Goal: Task Accomplishment & Management: Use online tool/utility

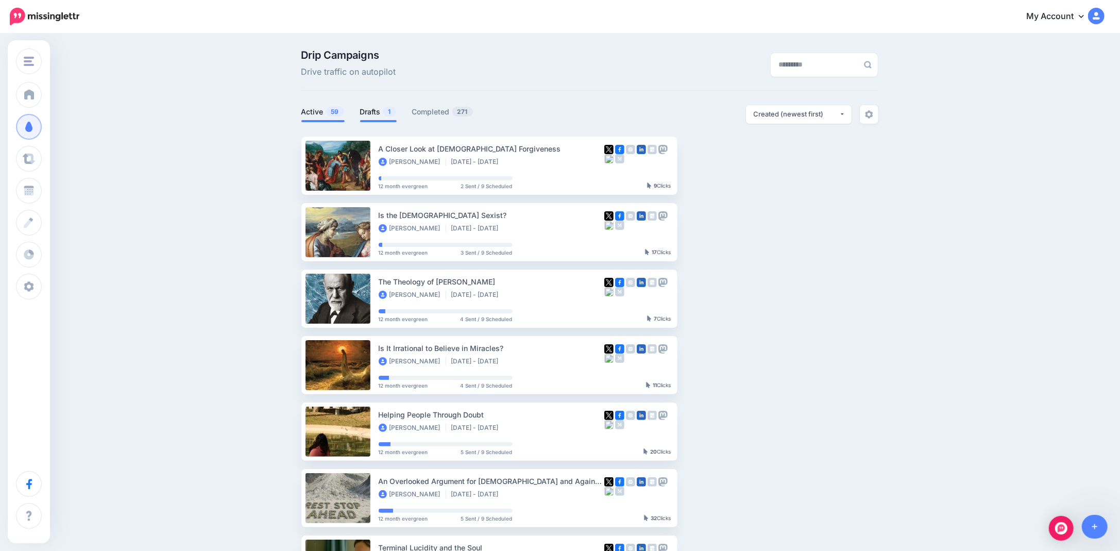
click at [380, 113] on link "Drafts 1" at bounding box center [378, 112] width 37 height 12
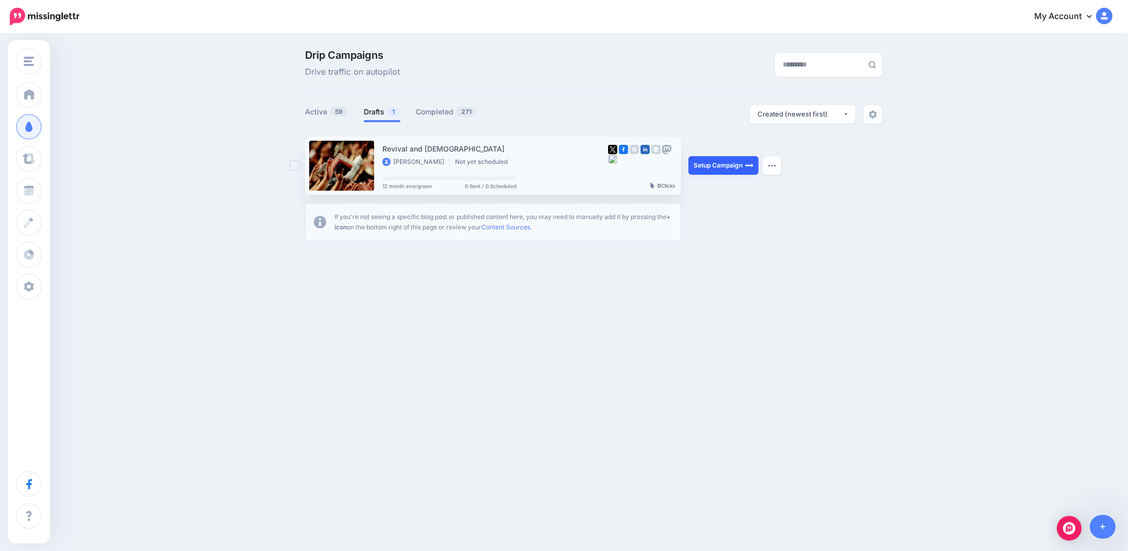
click at [718, 167] on link "Setup Campaign" at bounding box center [723, 165] width 70 height 19
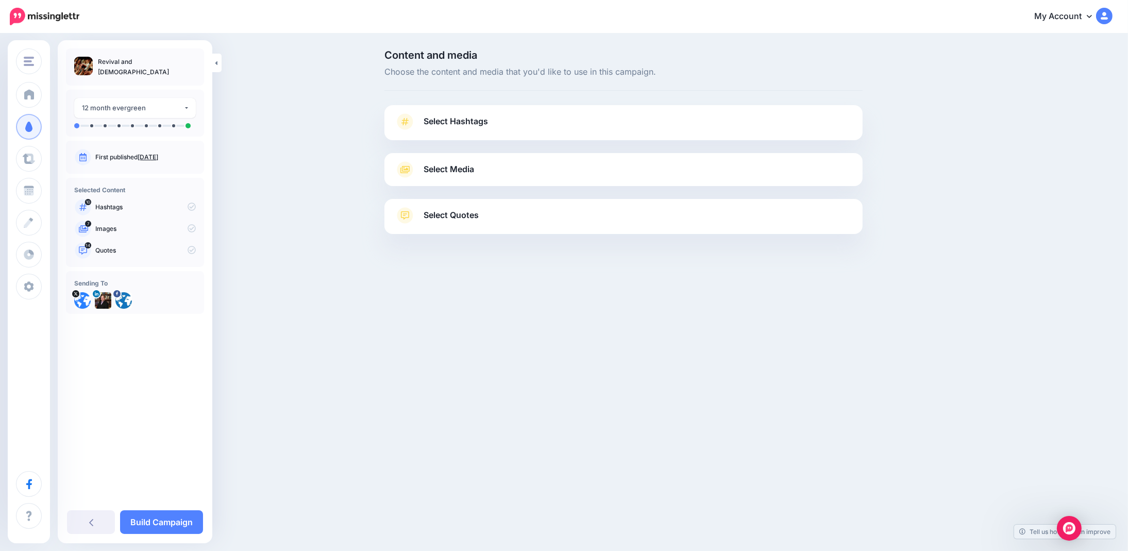
click at [686, 117] on link "Select Hashtags" at bounding box center [623, 126] width 457 height 27
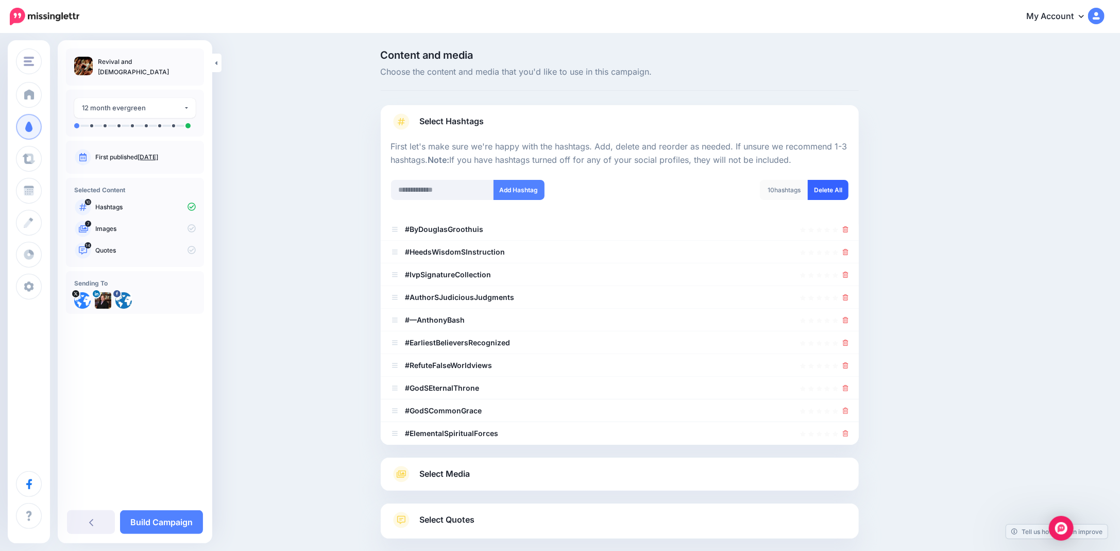
click at [830, 188] on link "Delete All" at bounding box center [828, 190] width 41 height 20
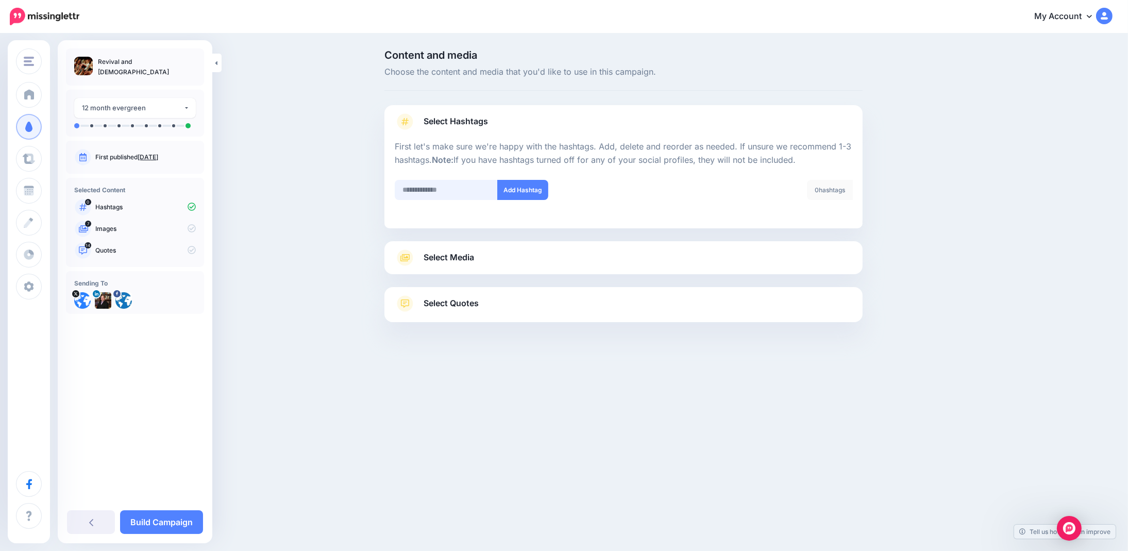
click at [429, 188] on input "text" at bounding box center [446, 190] width 103 height 20
type input "**********"
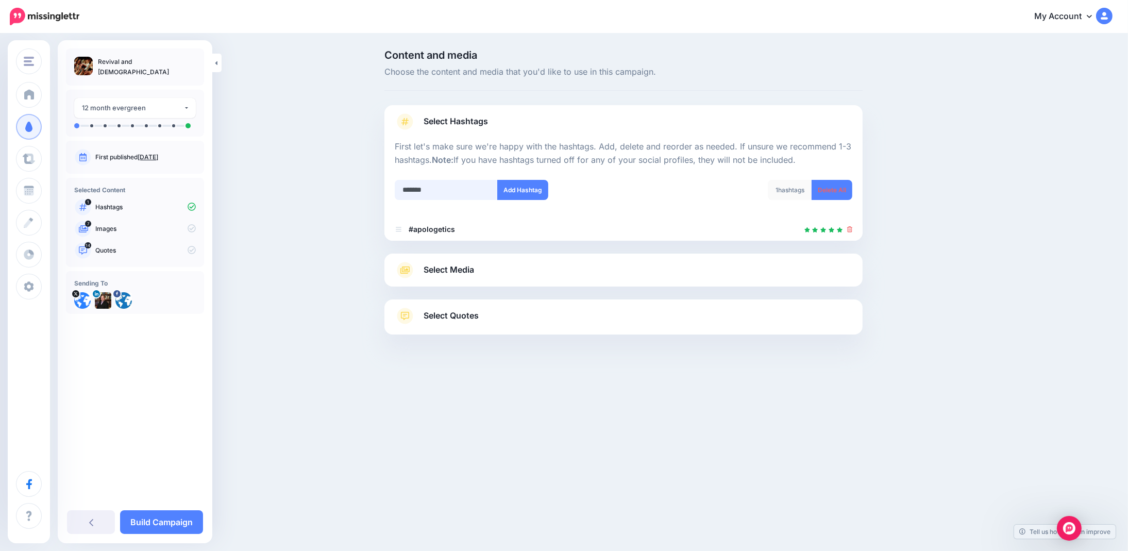
type input "********"
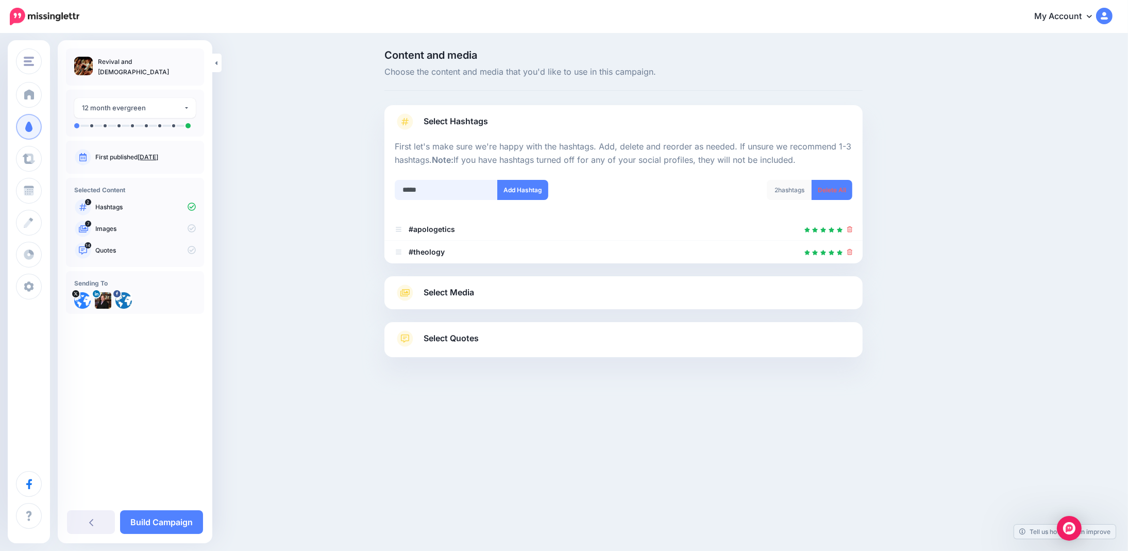
type input "******"
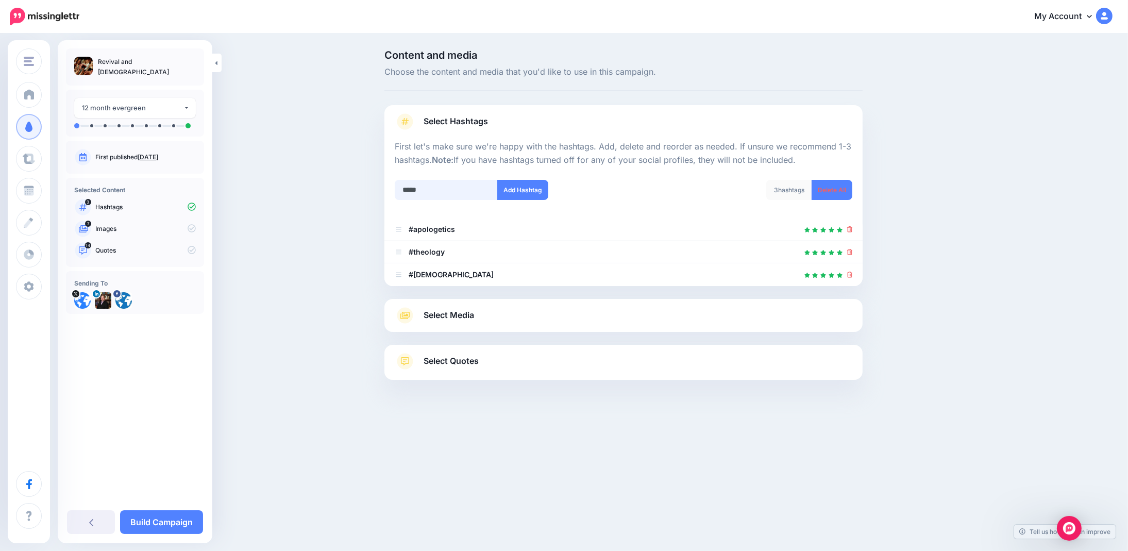
type input "******"
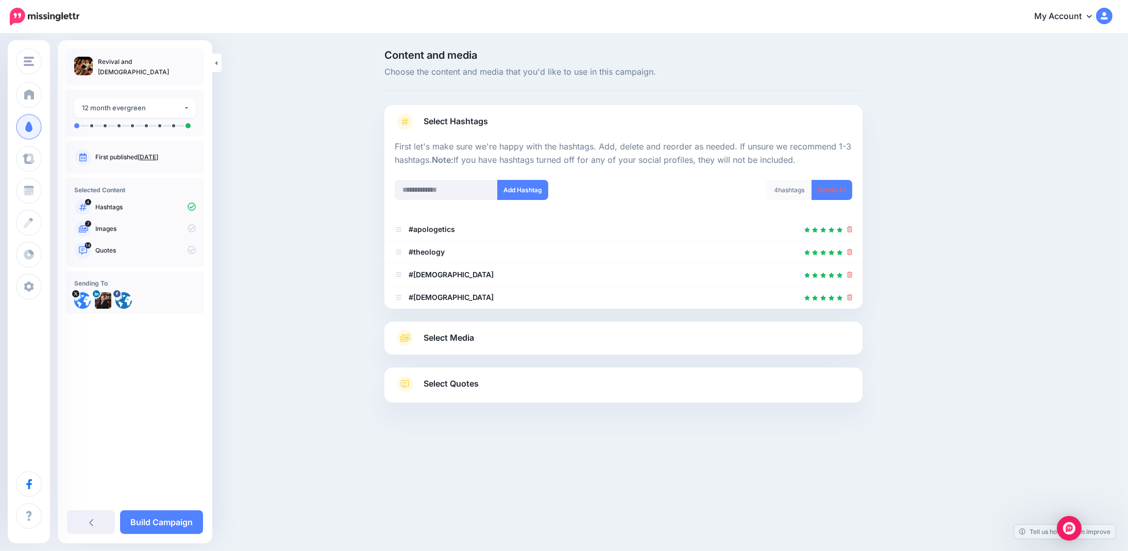
click at [452, 338] on span "Select Media" at bounding box center [448, 338] width 50 height 14
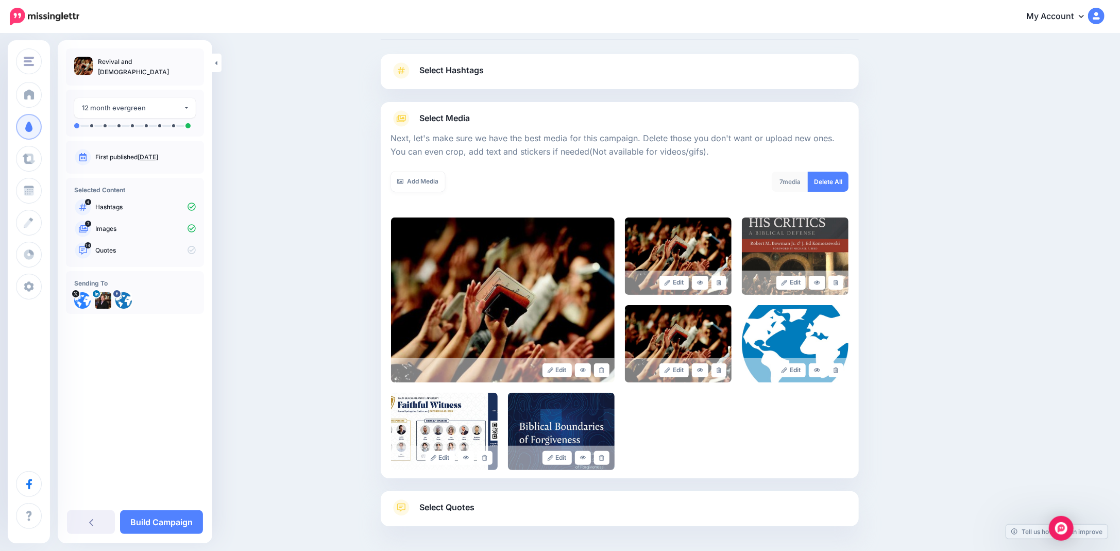
scroll to position [92, 0]
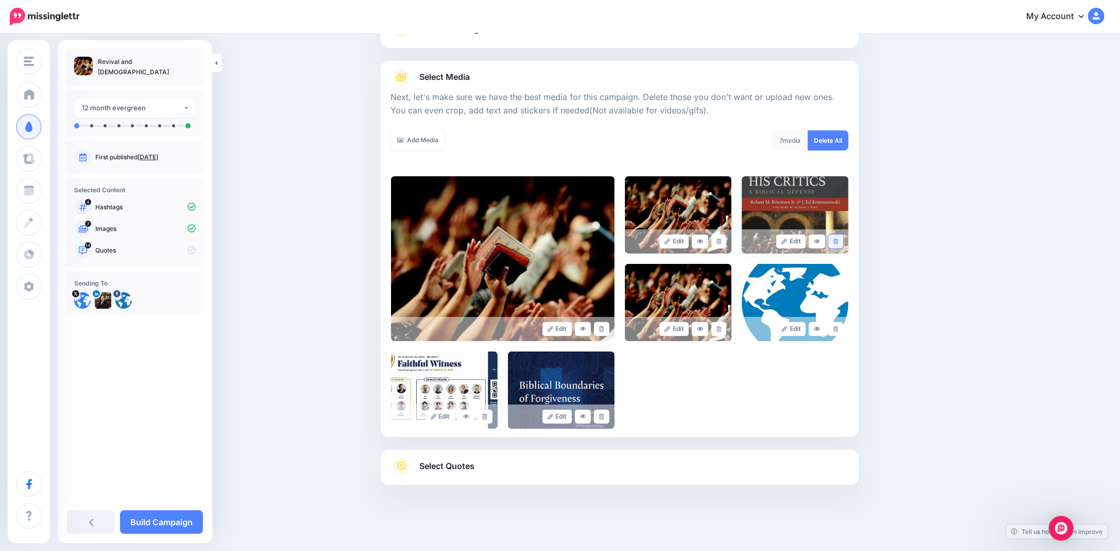
click at [838, 241] on icon at bounding box center [835, 241] width 5 height 6
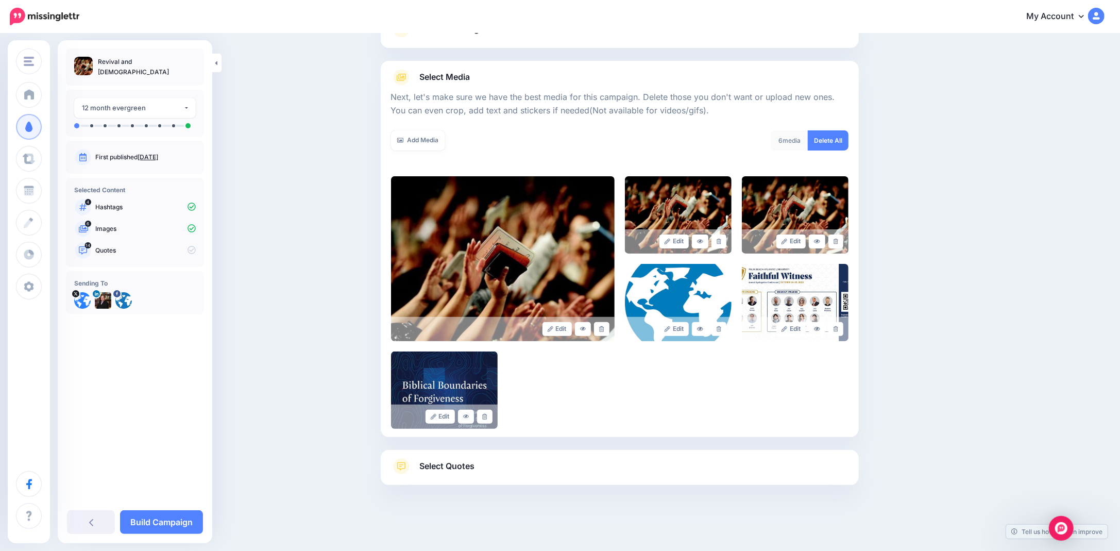
click at [838, 242] on icon at bounding box center [835, 241] width 5 height 6
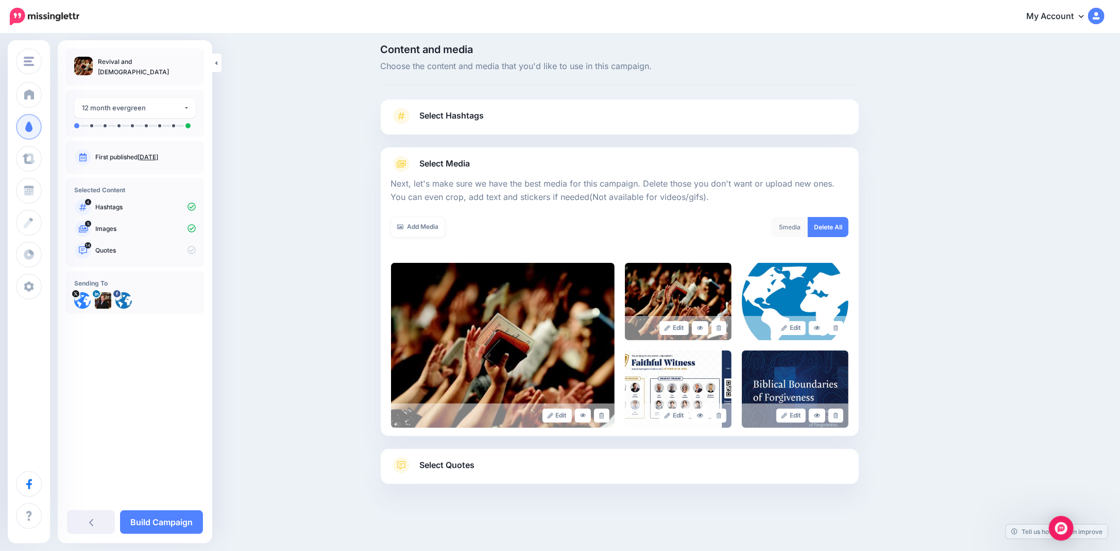
scroll to position [5, 0]
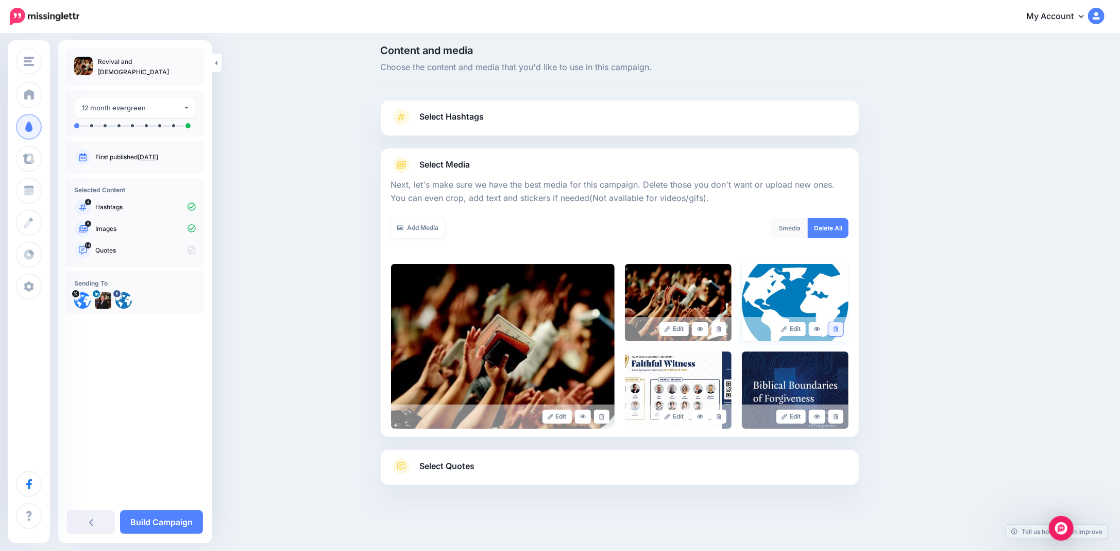
click at [838, 327] on icon at bounding box center [835, 329] width 5 height 6
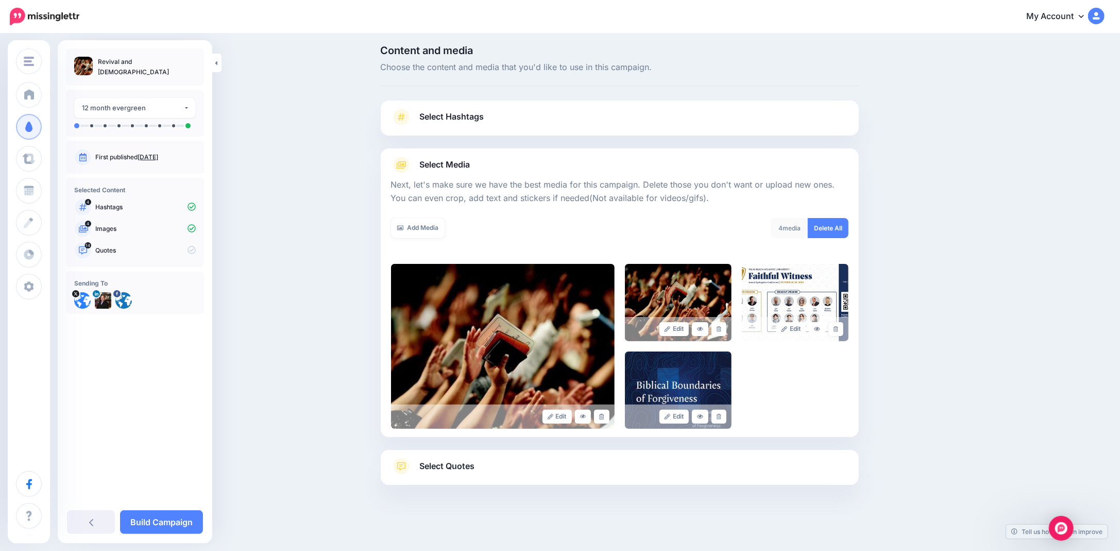
click at [838, 327] on icon at bounding box center [835, 329] width 5 height 6
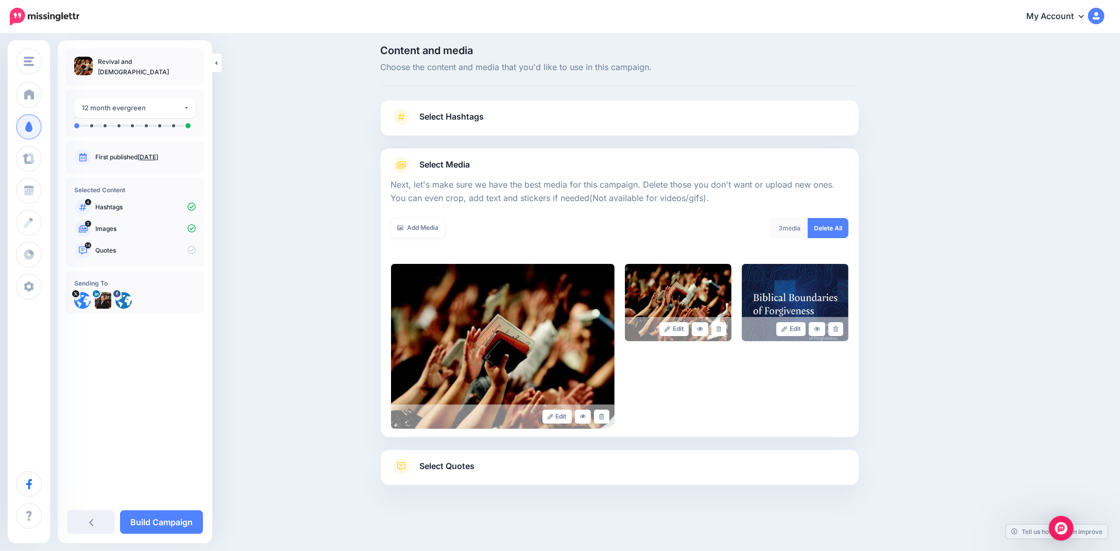
click at [838, 327] on icon at bounding box center [835, 329] width 5 height 6
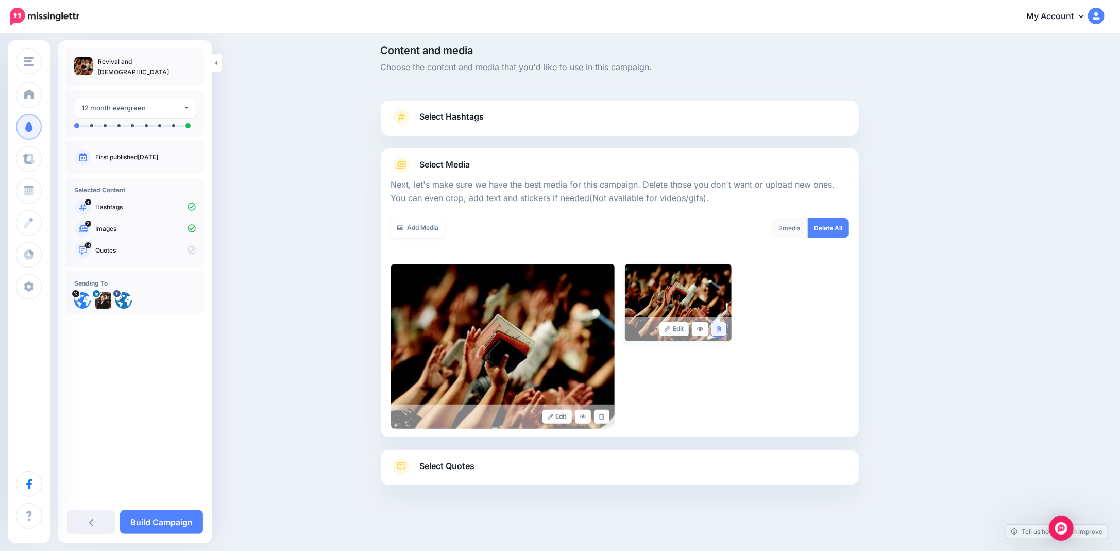
click at [719, 328] on link at bounding box center [718, 329] width 15 height 14
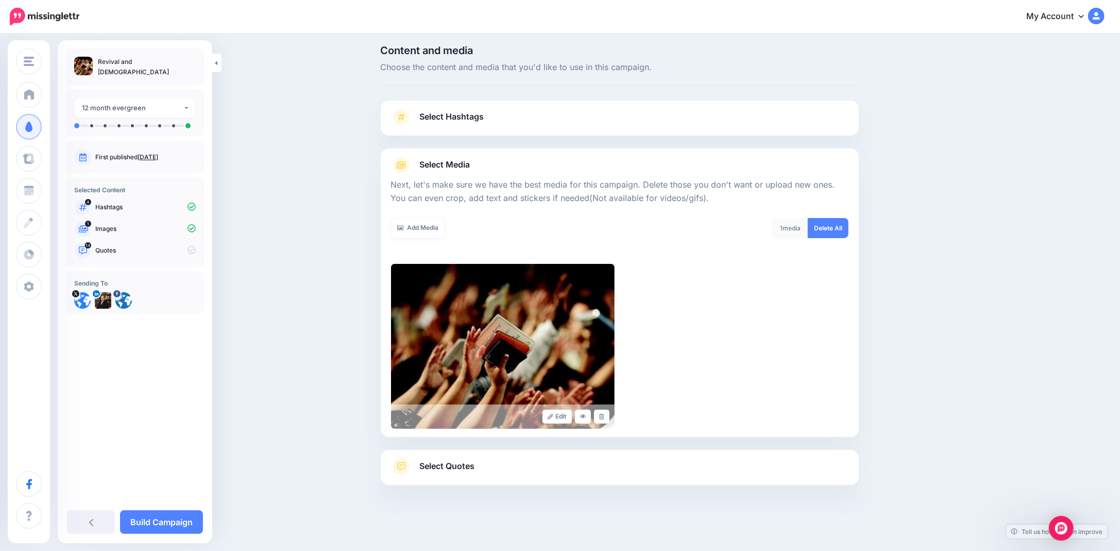
click at [461, 464] on span "Select Quotes" at bounding box center [447, 466] width 55 height 14
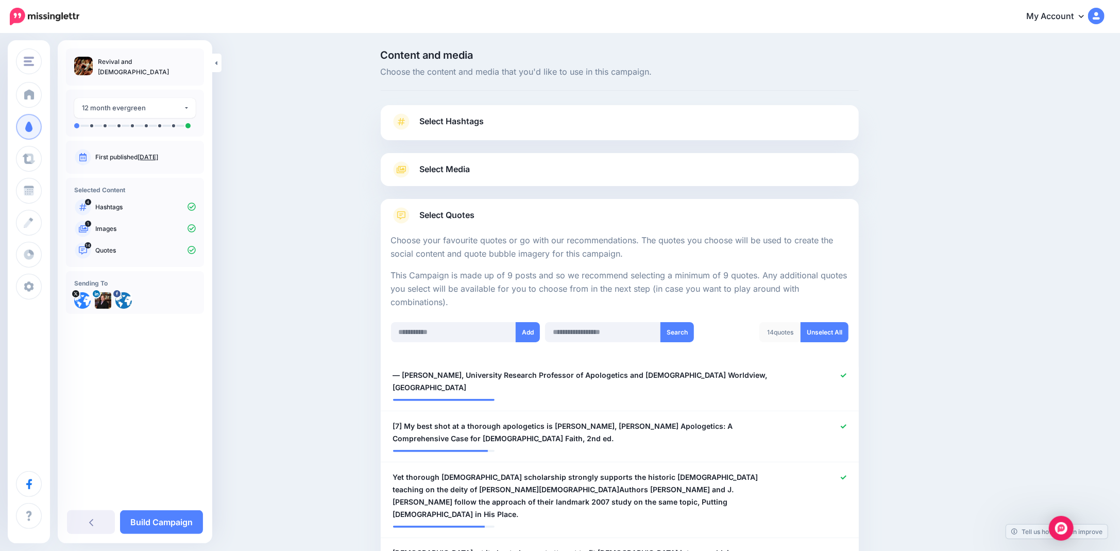
scroll to position [257, 0]
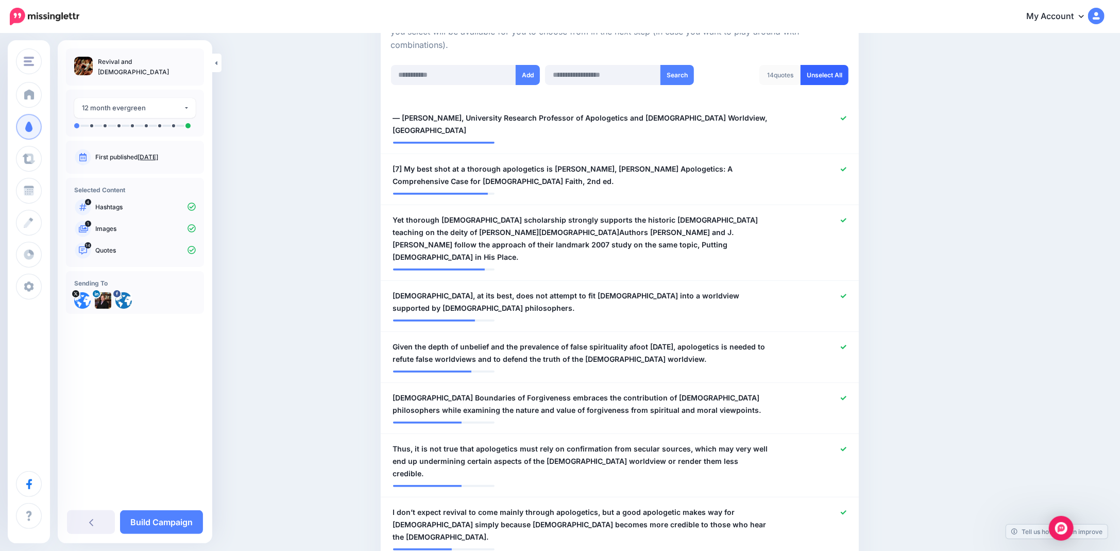
click at [831, 75] on link "Unselect All" at bounding box center [824, 75] width 48 height 20
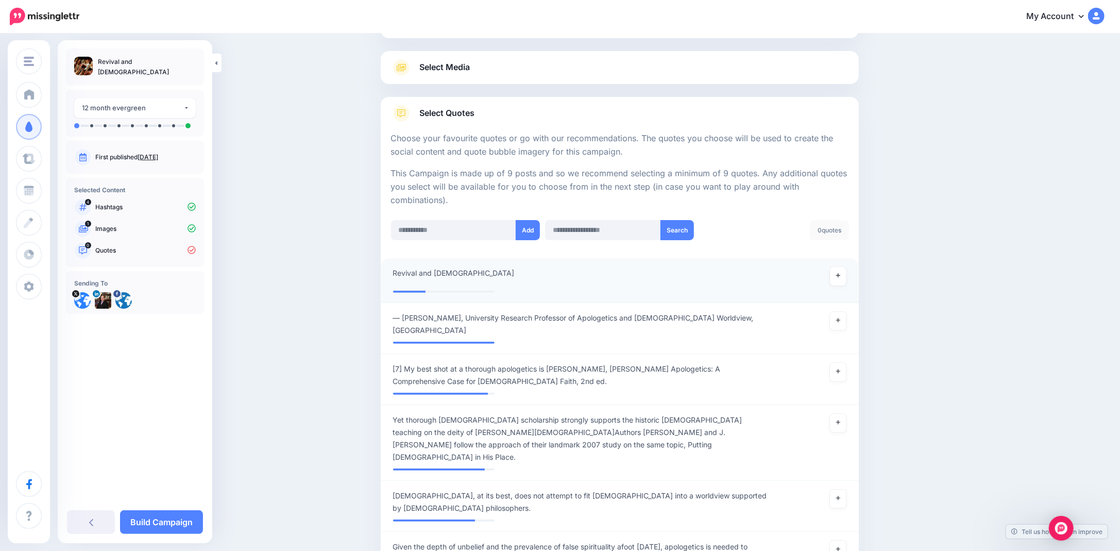
scroll to position [205, 0]
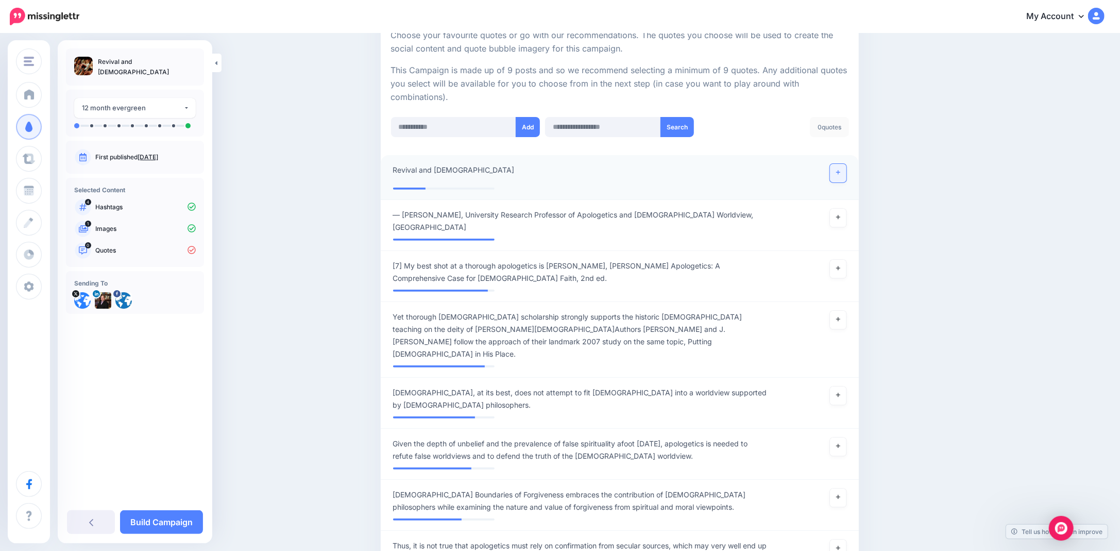
click at [842, 176] on link at bounding box center [838, 173] width 16 height 19
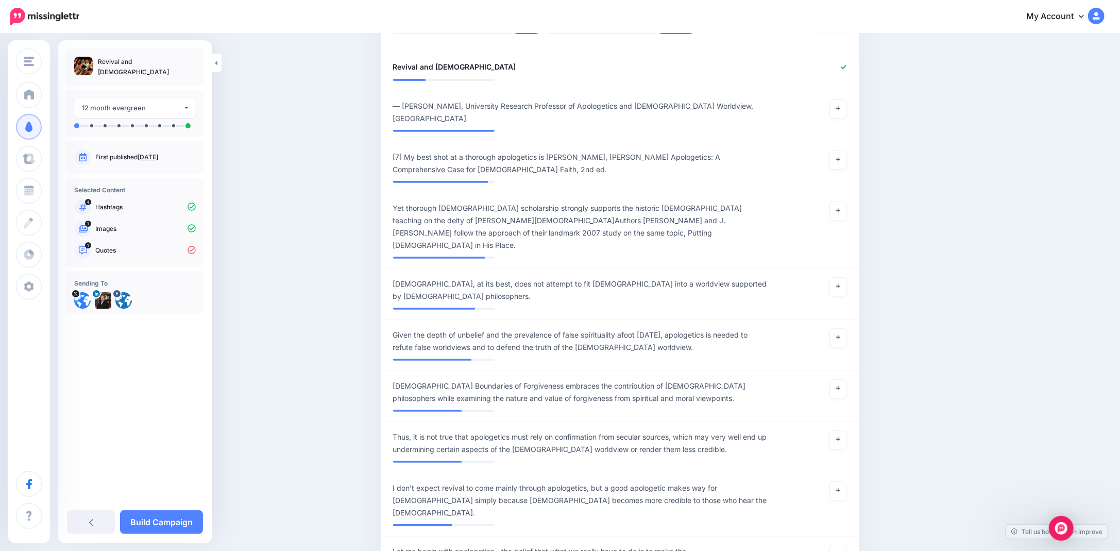
scroll to position [411, 0]
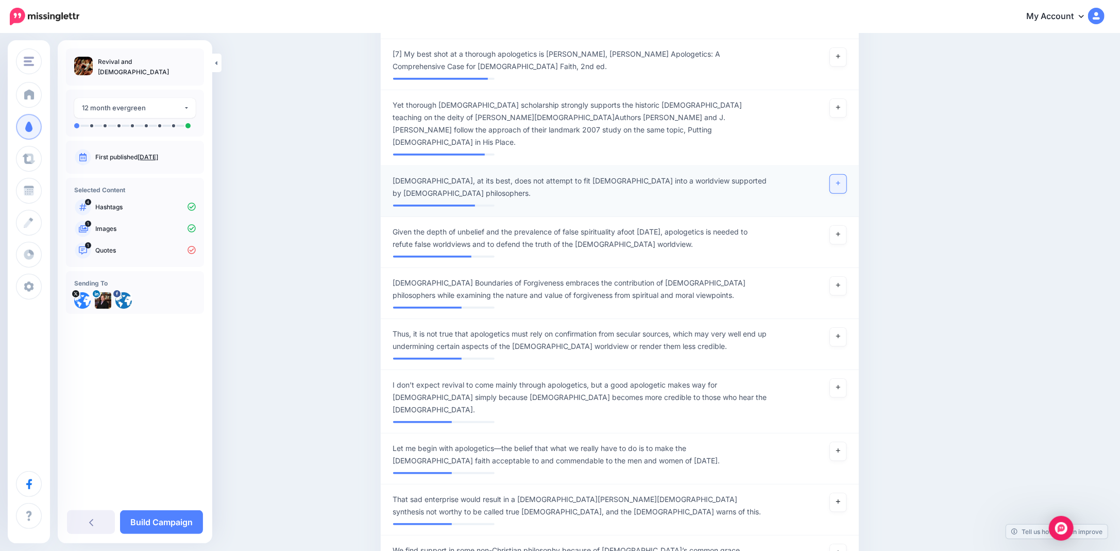
click at [839, 175] on link at bounding box center [838, 184] width 16 height 19
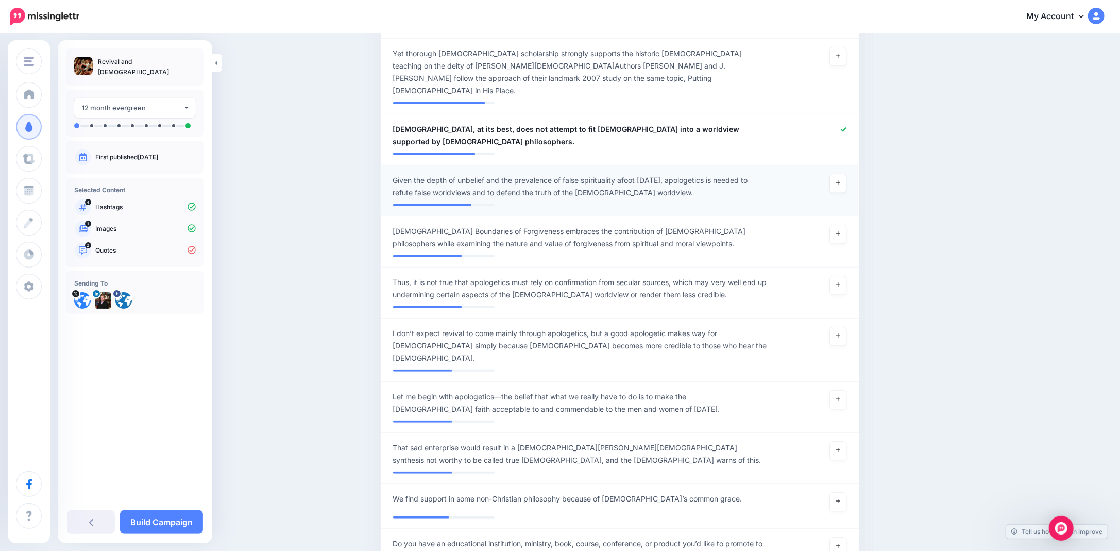
click at [848, 180] on div at bounding box center [815, 186] width 78 height 25
click at [843, 174] on link at bounding box center [838, 183] width 16 height 19
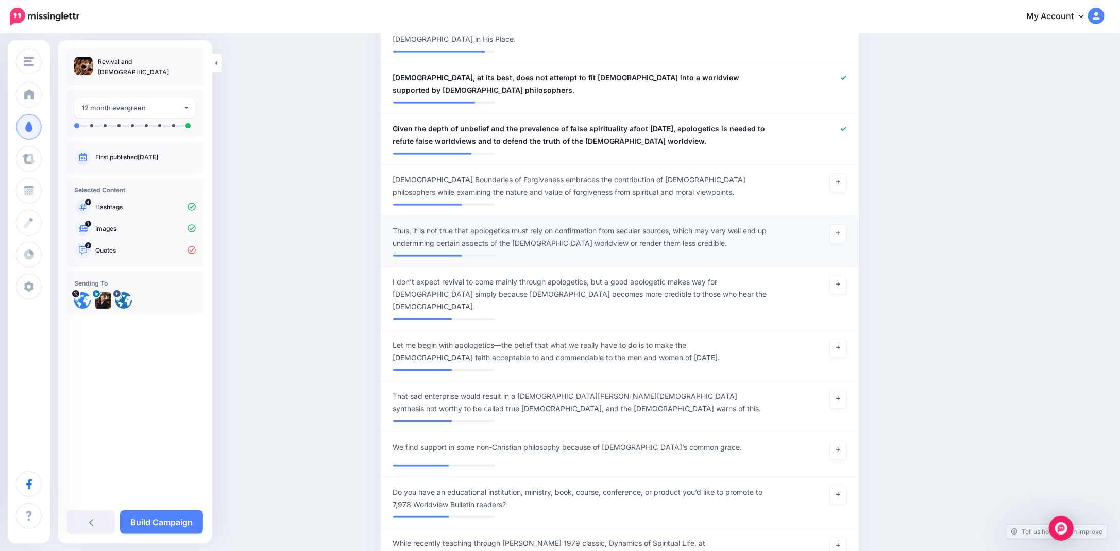
click at [421, 225] on span "Thus, it is not true that apologetics must rely on confirmation from secular so…" at bounding box center [581, 237] width 376 height 25
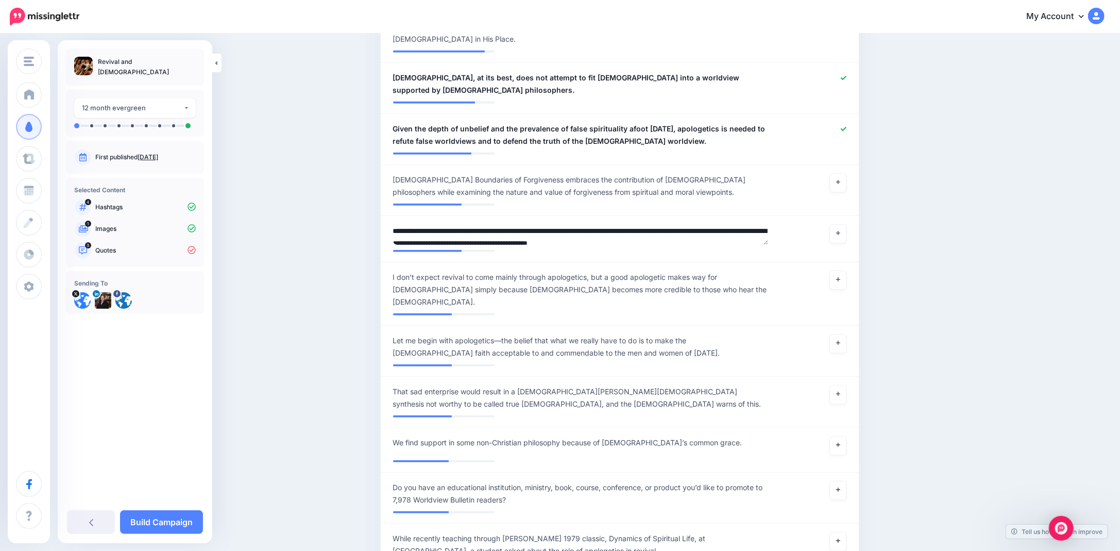
drag, startPoint x: 429, startPoint y: 217, endPoint x: 366, endPoint y: 216, distance: 62.8
type textarea "**********"
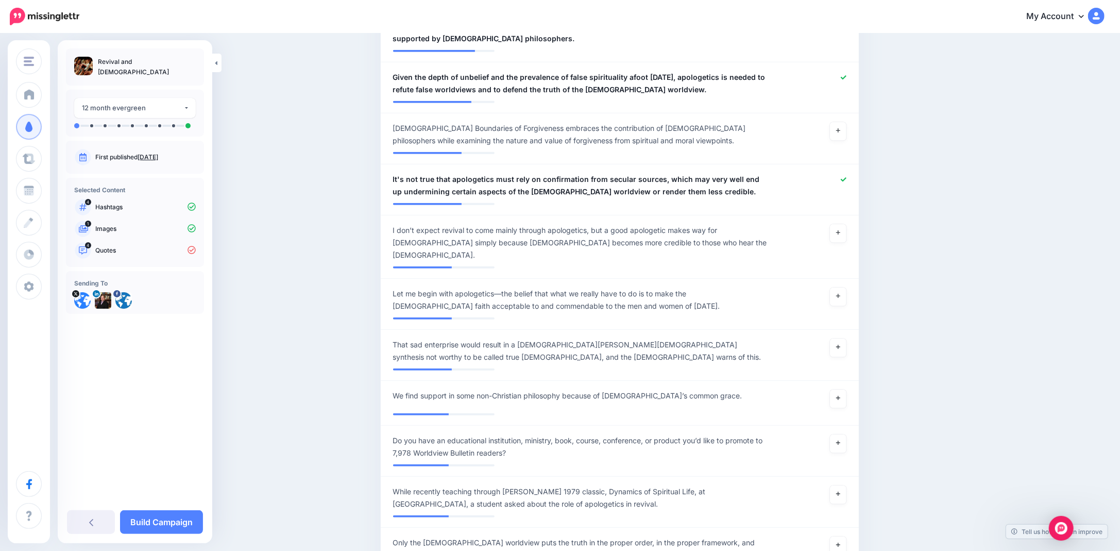
scroll to position [617, 0]
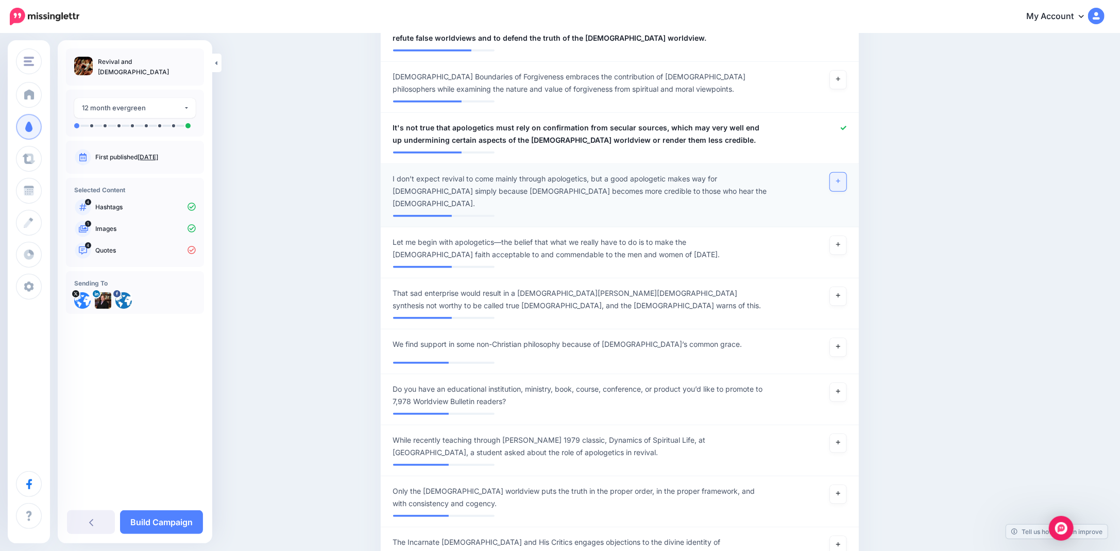
click at [846, 173] on link at bounding box center [838, 182] width 16 height 19
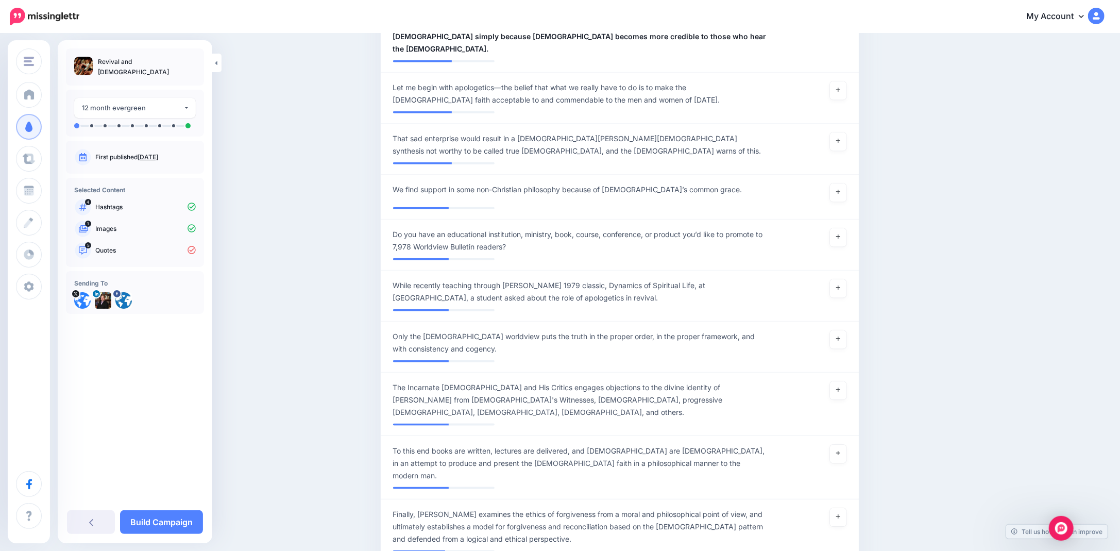
scroll to position [875, 0]
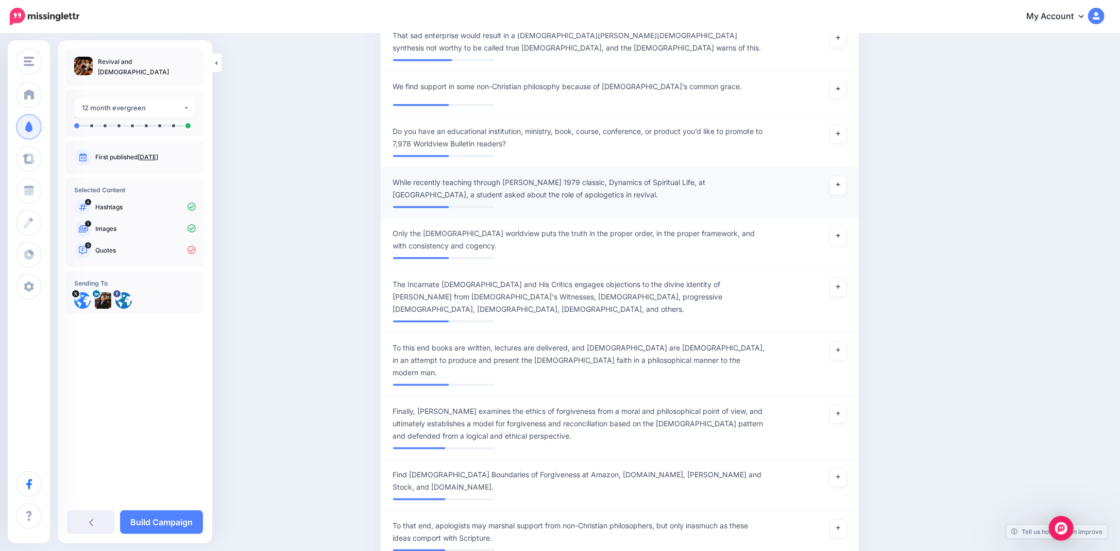
click at [433, 176] on span "While recently teaching through Richard Lovelace’s 1979 classic, Dynamics of Sp…" at bounding box center [581, 188] width 376 height 25
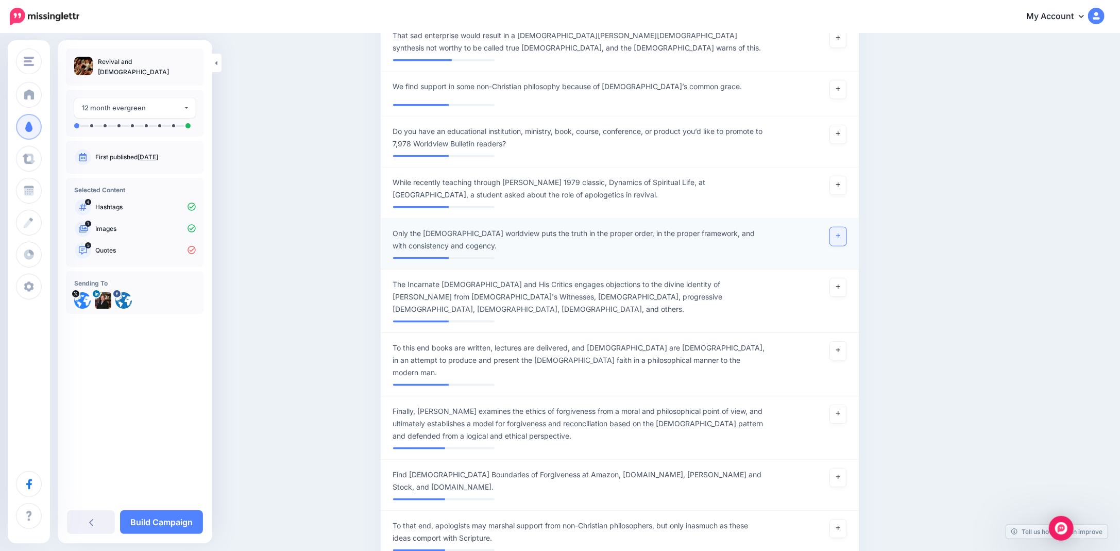
click at [845, 227] on link at bounding box center [838, 236] width 16 height 19
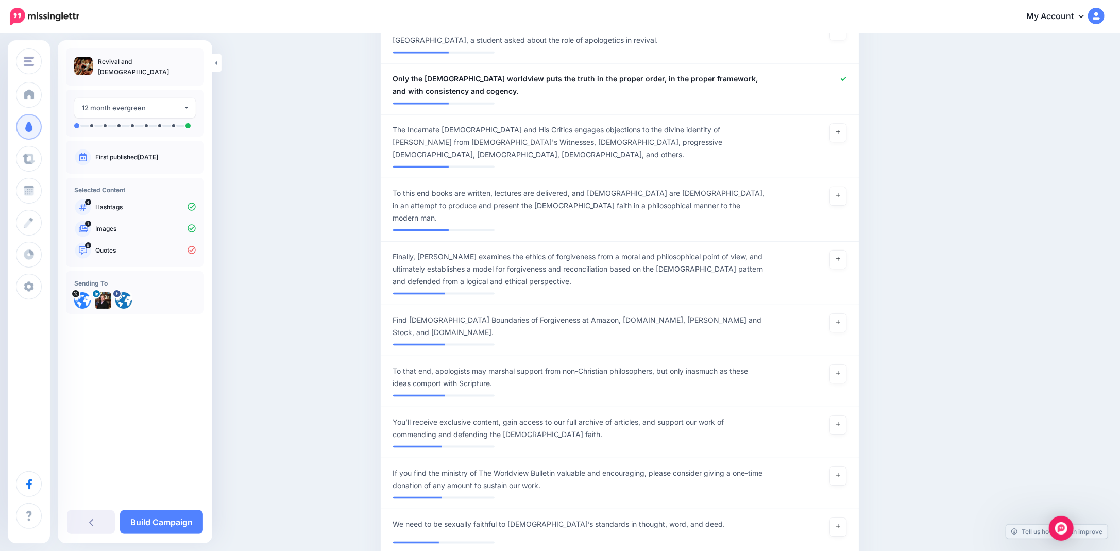
scroll to position [1132, 0]
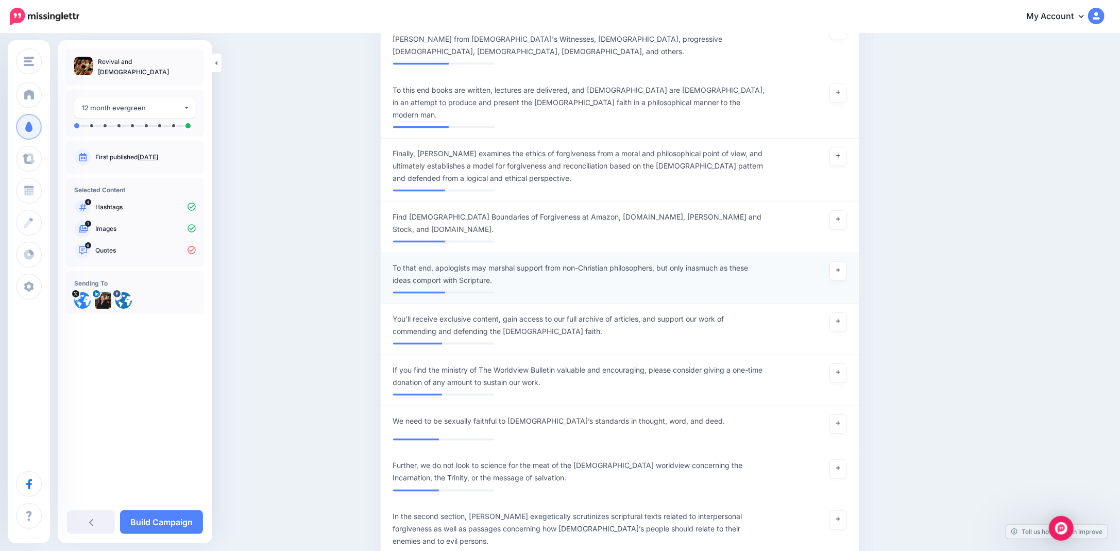
click at [443, 262] on span "To that end, apologists may marshal support from non-Christian philosophers, bu…" at bounding box center [581, 274] width 376 height 25
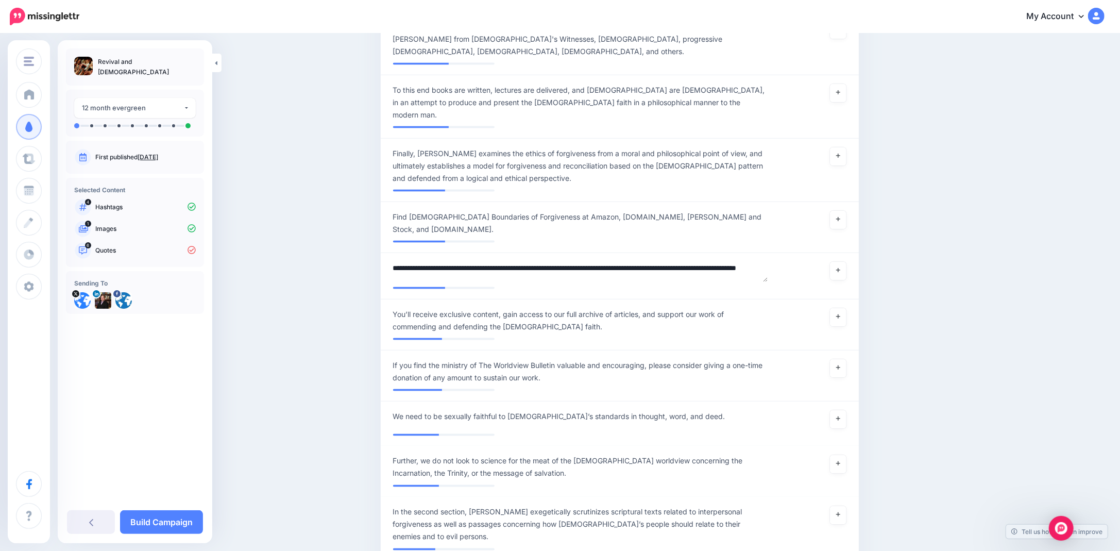
drag, startPoint x: 442, startPoint y: 210, endPoint x: 360, endPoint y: 211, distance: 82.9
type textarea "**********"
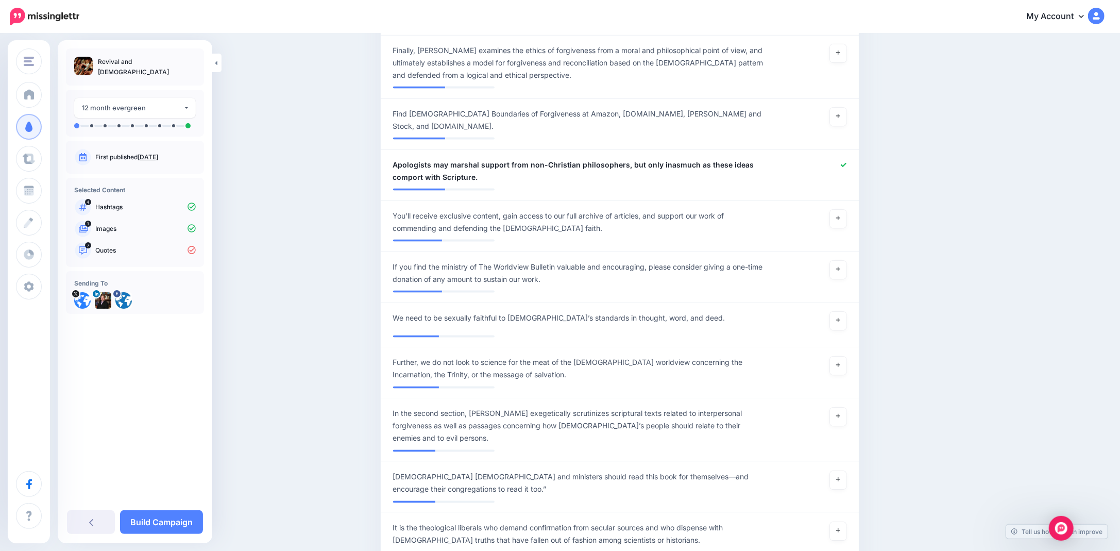
scroll to position [1338, 0]
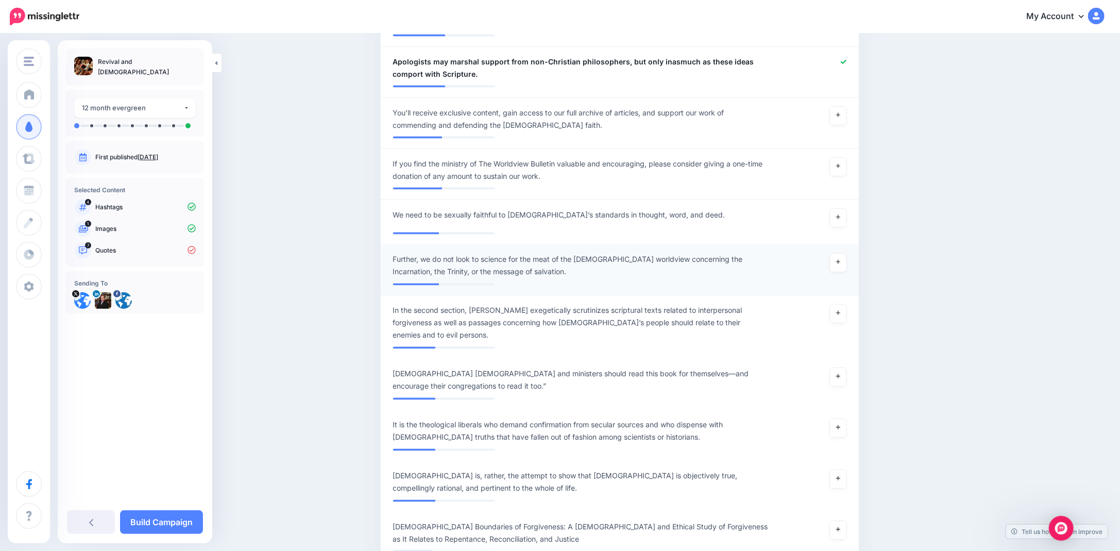
click at [439, 253] on span "Further, we do not look to science for the meat of the Christian worldview conc…" at bounding box center [581, 265] width 376 height 25
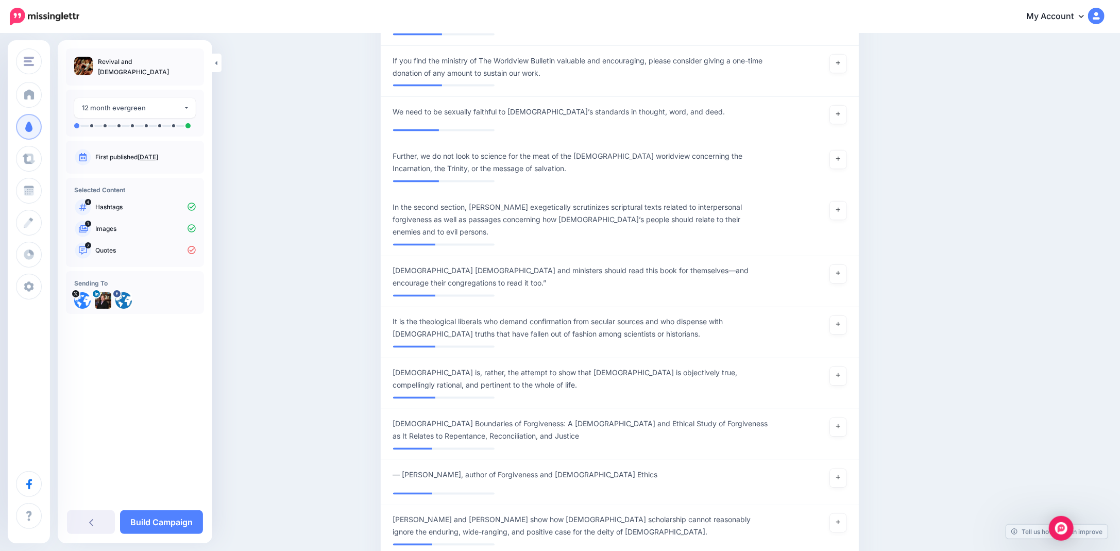
scroll to position [1493, 0]
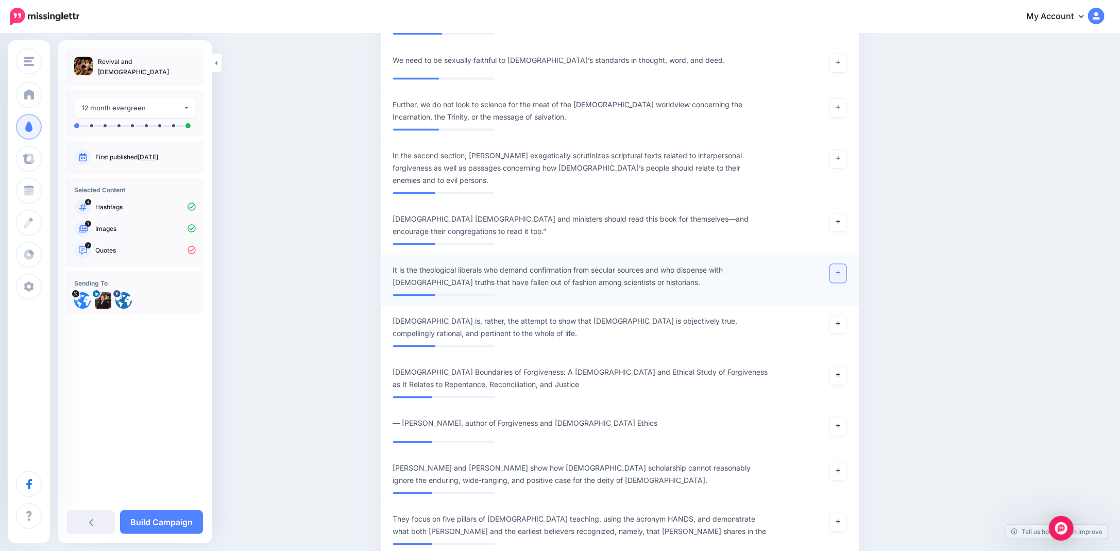
click at [838, 264] on link at bounding box center [838, 273] width 16 height 19
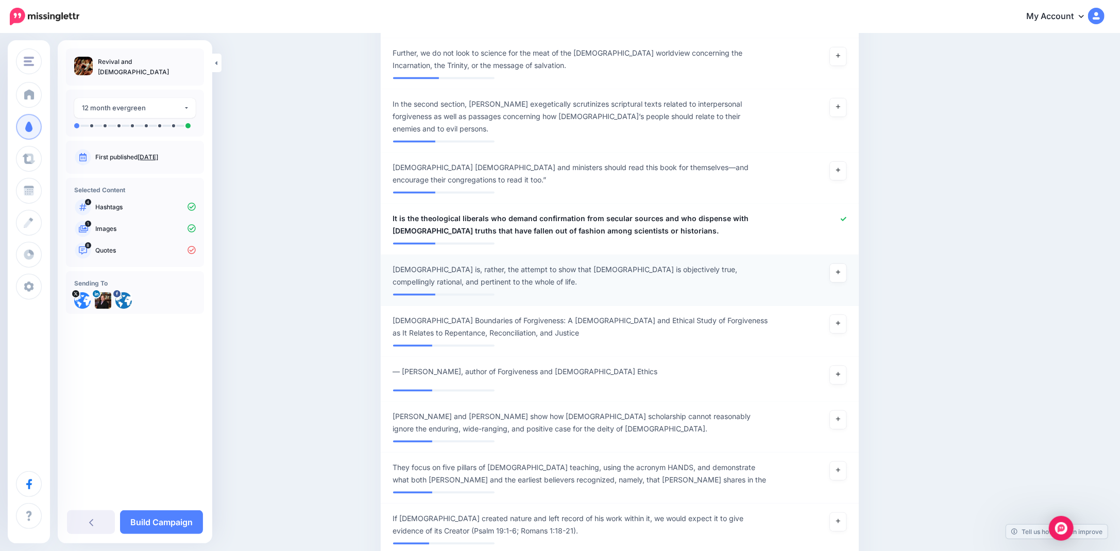
click at [466, 264] on span "Apologetics is, rather, the attempt to show that Christianity is objectively tr…" at bounding box center [581, 276] width 376 height 25
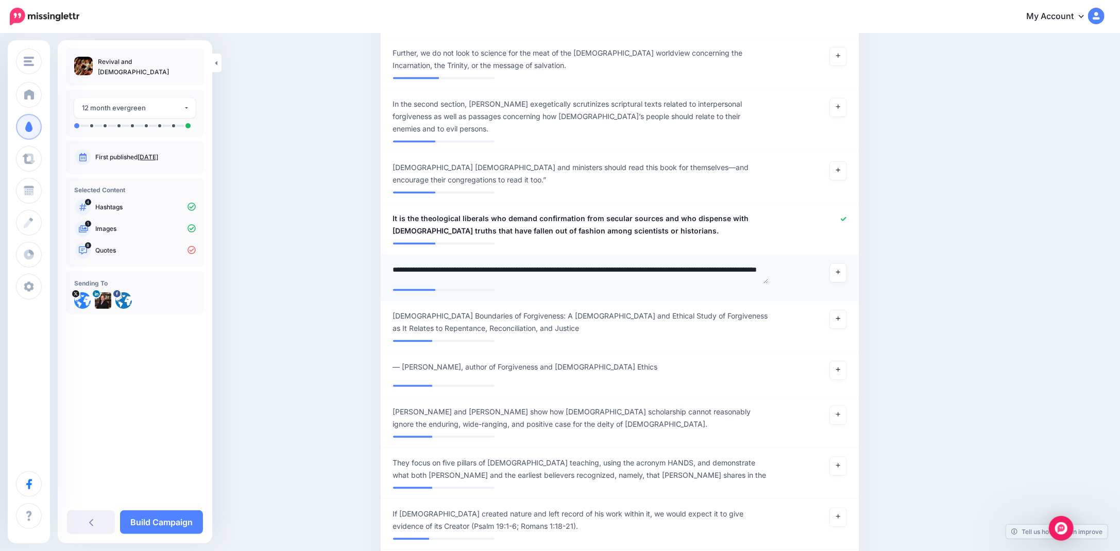
click at [474, 264] on textarea "**********" at bounding box center [581, 274] width 376 height 20
type textarea "**********"
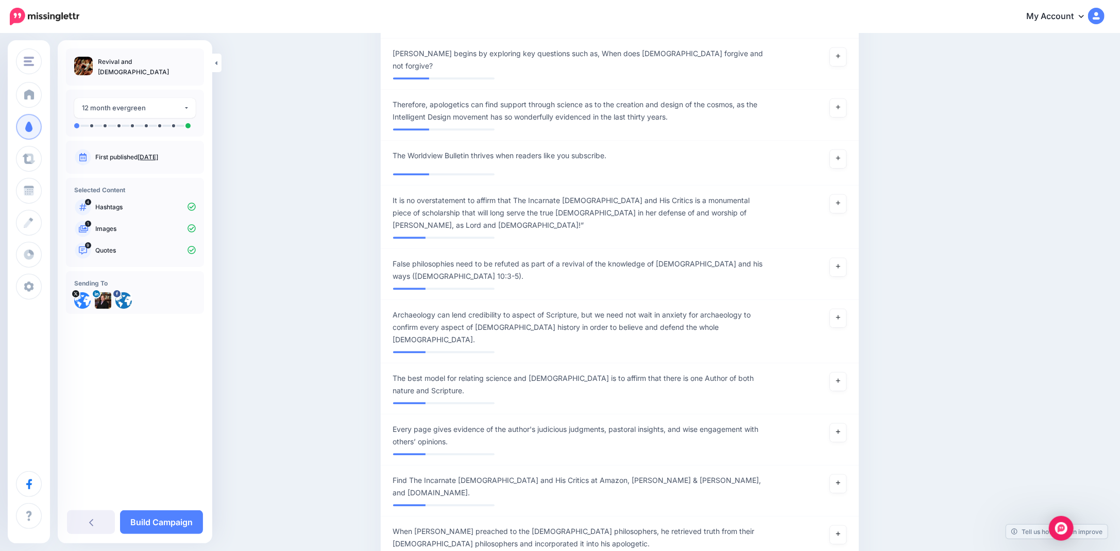
scroll to position [2111, 0]
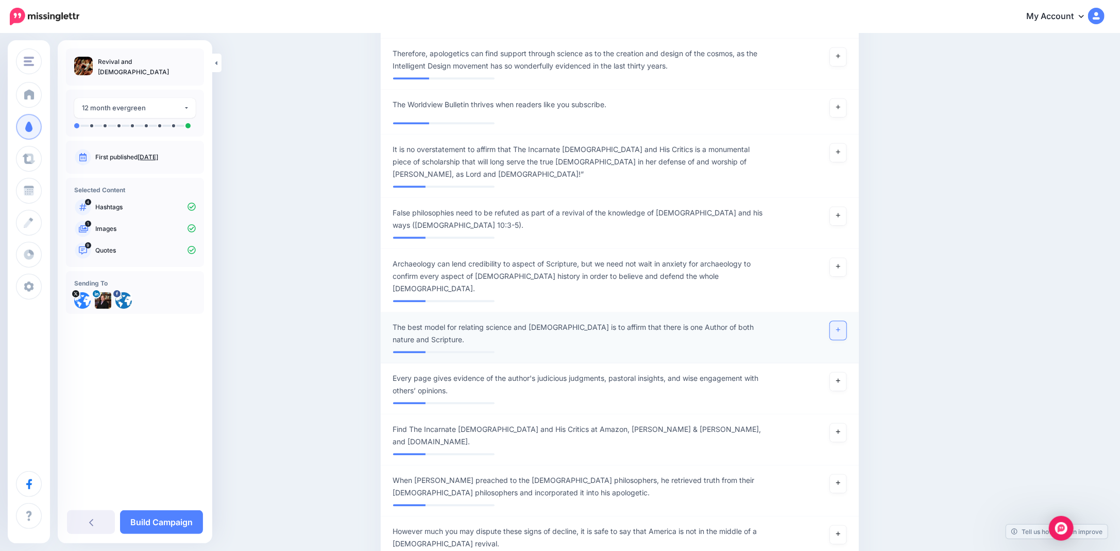
click at [842, 321] on link at bounding box center [838, 330] width 16 height 19
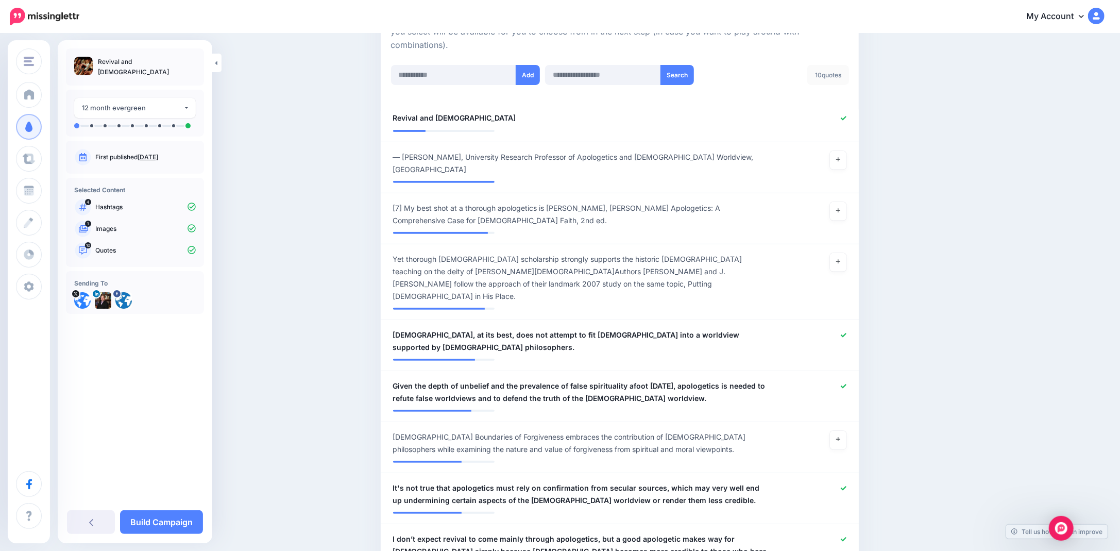
scroll to position [206, 0]
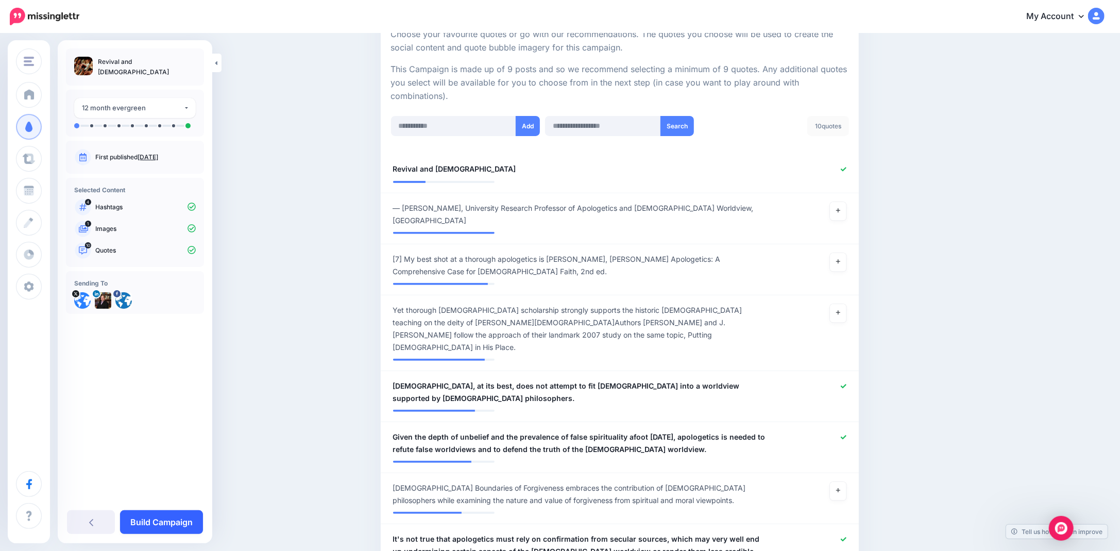
click at [145, 518] on link "Build Campaign" at bounding box center [161, 522] width 83 height 24
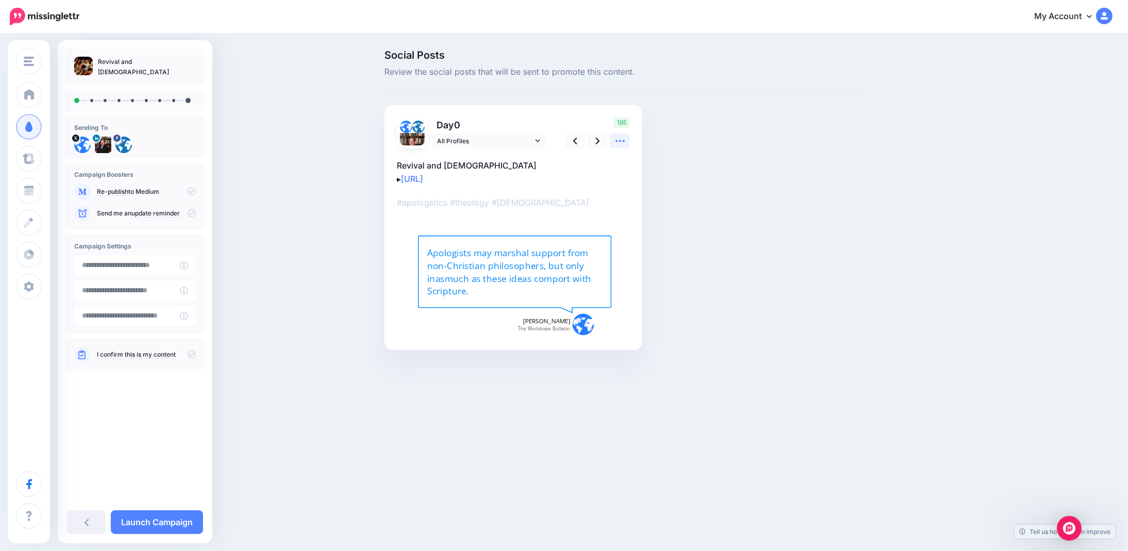
click at [622, 144] on icon at bounding box center [620, 140] width 11 height 11
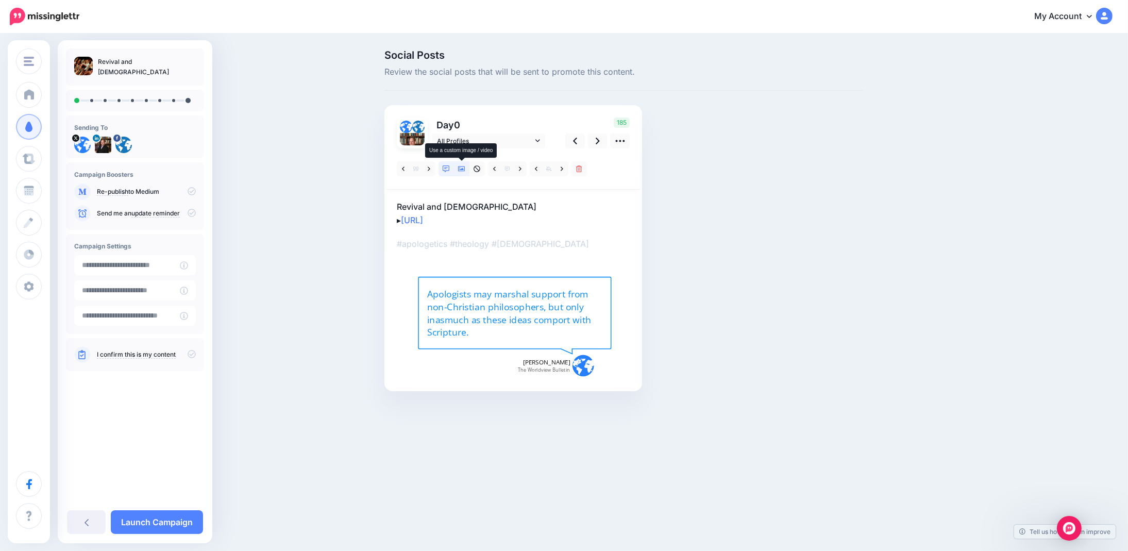
click at [460, 167] on icon at bounding box center [461, 168] width 7 height 7
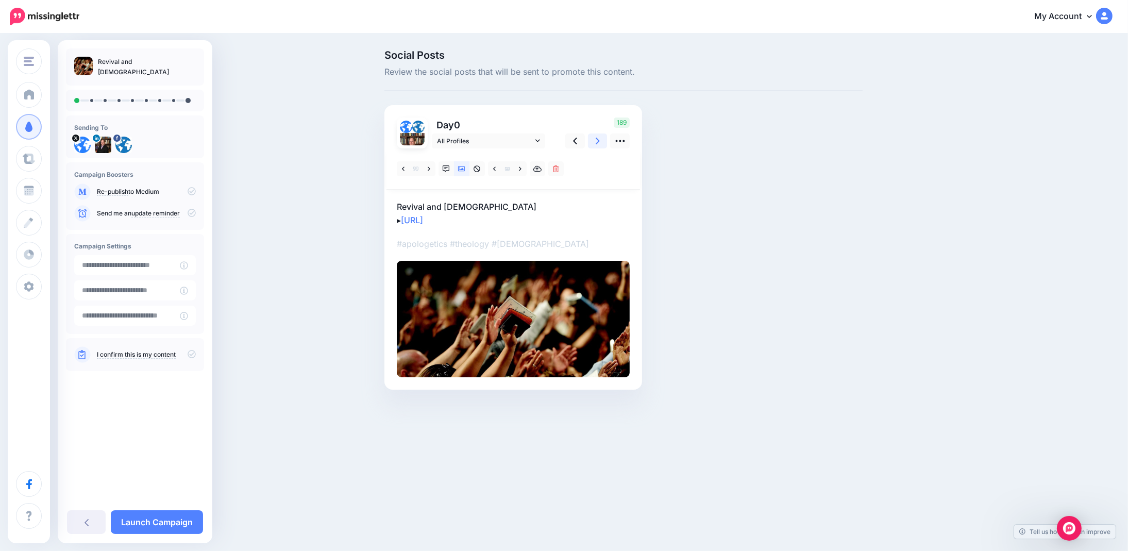
click at [593, 140] on link at bounding box center [598, 140] width 20 height 15
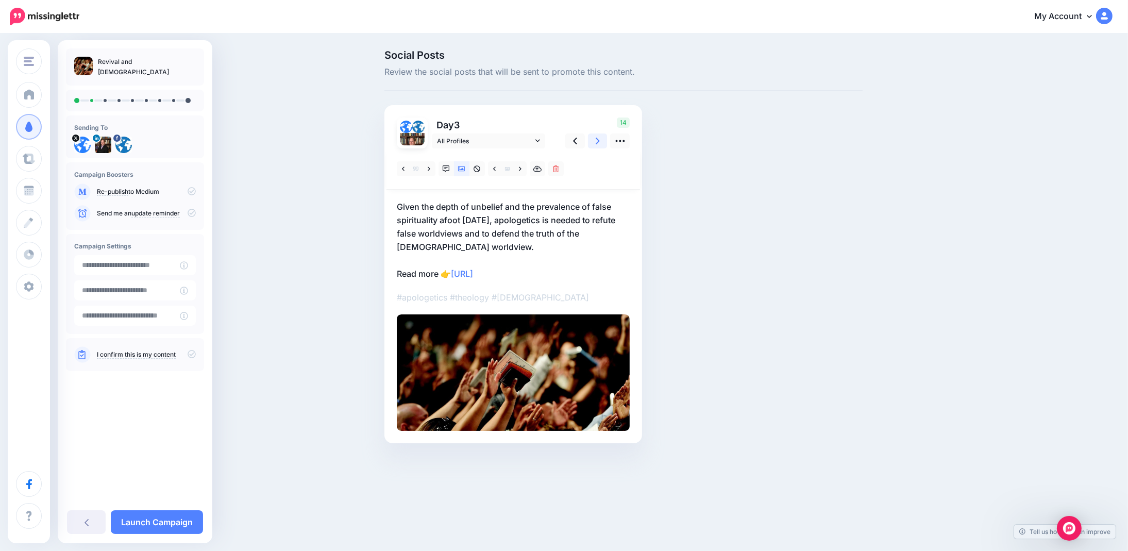
click at [596, 141] on icon at bounding box center [597, 140] width 4 height 11
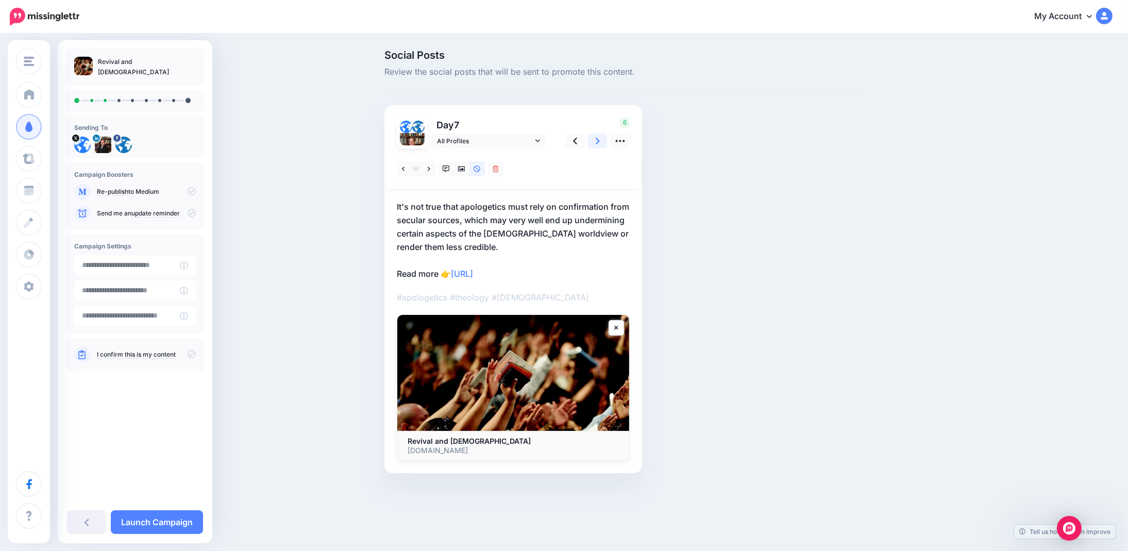
click at [596, 142] on icon at bounding box center [597, 141] width 4 height 7
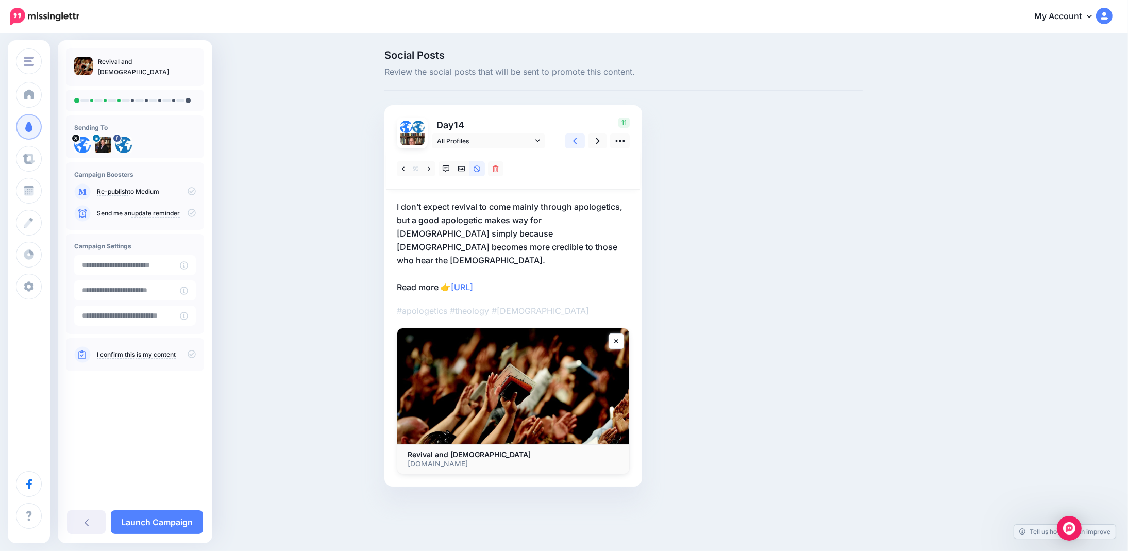
click at [573, 140] on icon at bounding box center [575, 140] width 4 height 11
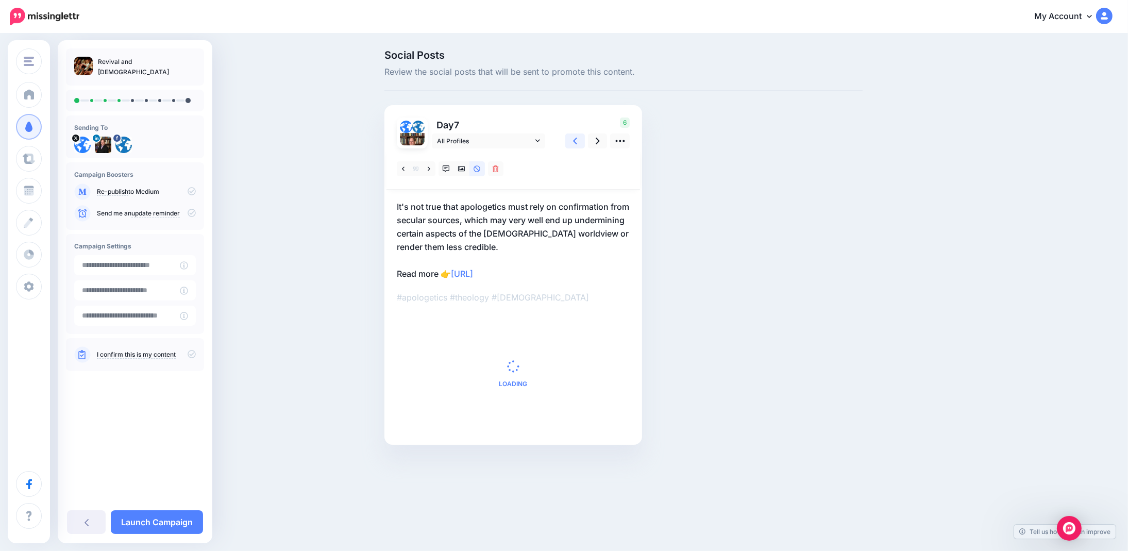
click at [573, 140] on icon at bounding box center [575, 140] width 4 height 11
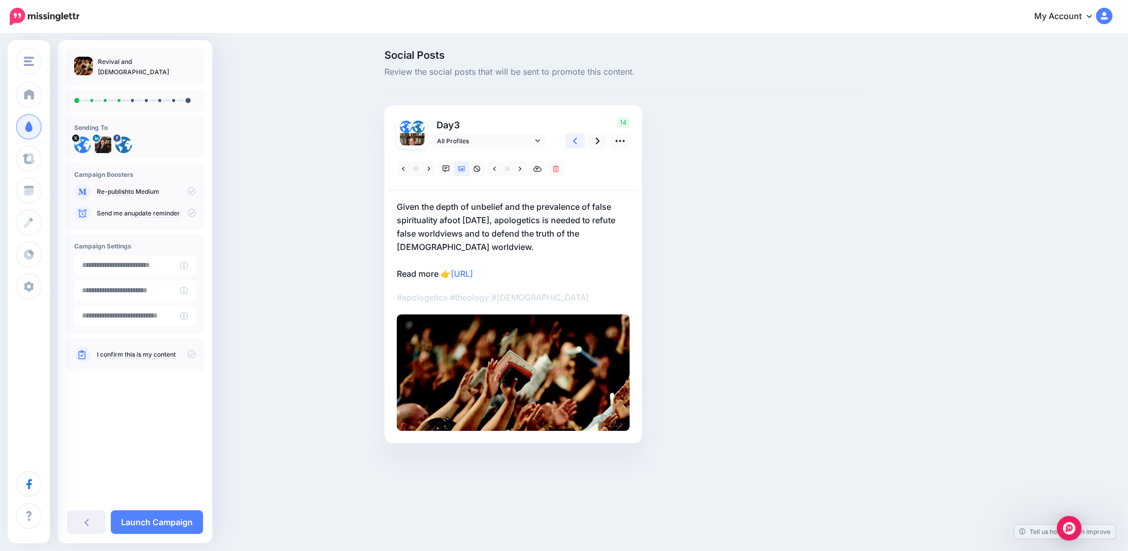
click at [573, 140] on icon at bounding box center [575, 140] width 4 height 11
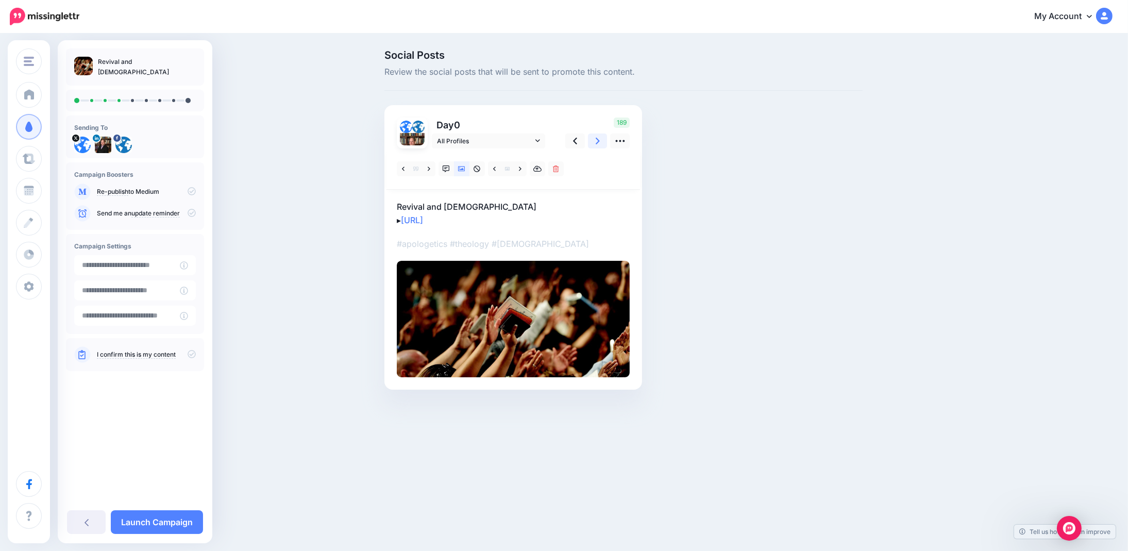
click at [605, 135] on link at bounding box center [598, 140] width 20 height 15
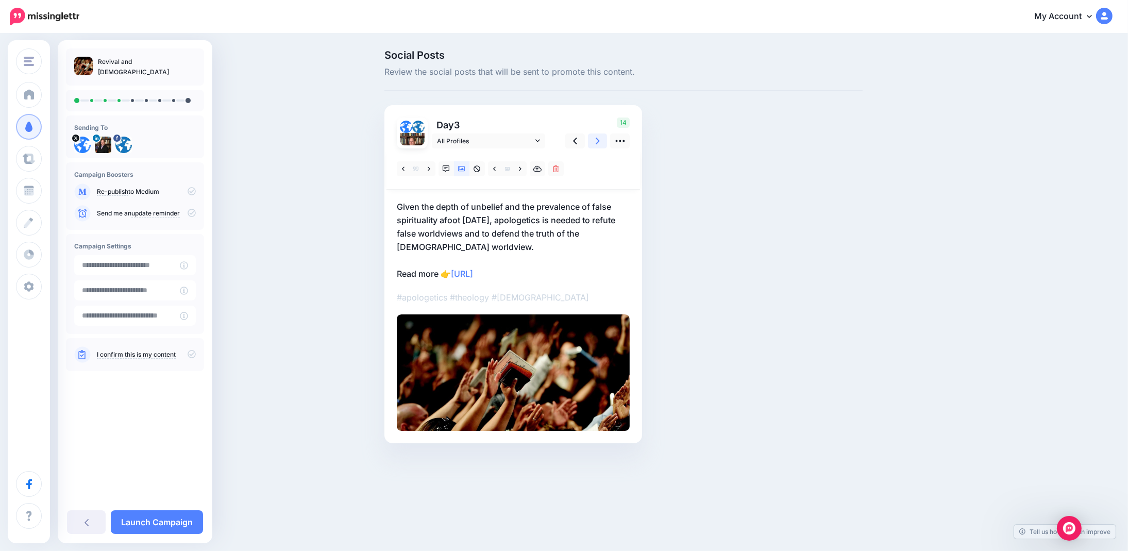
click at [603, 136] on link at bounding box center [598, 140] width 20 height 15
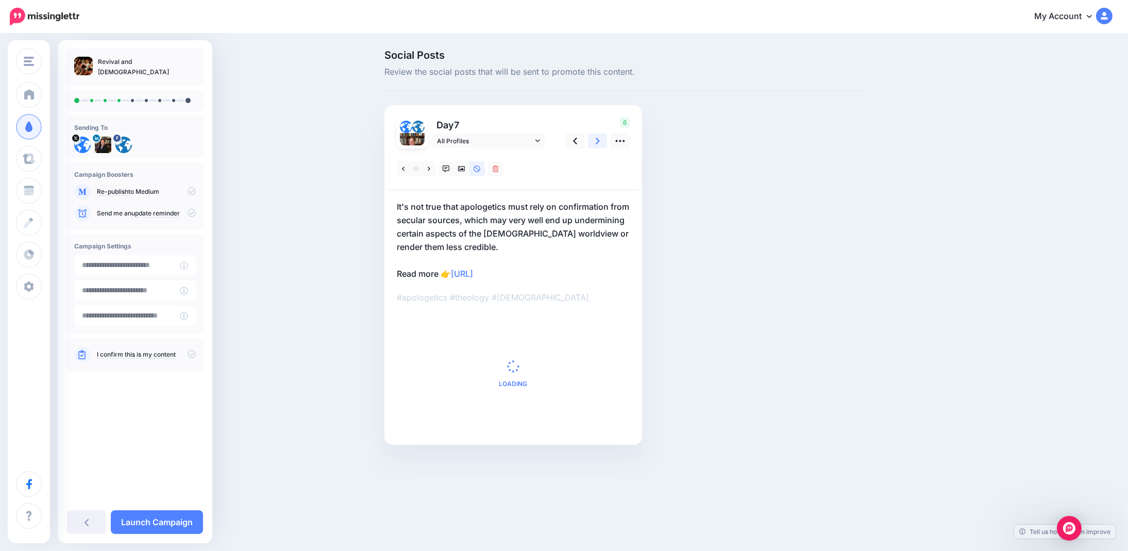
click at [603, 136] on link at bounding box center [598, 140] width 20 height 15
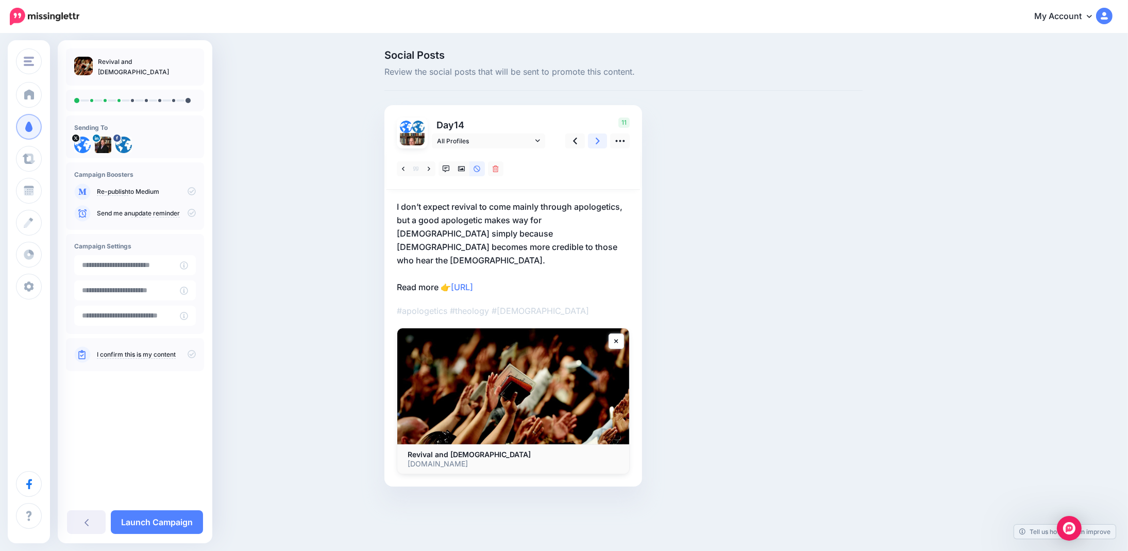
click at [602, 137] on link at bounding box center [598, 140] width 20 height 15
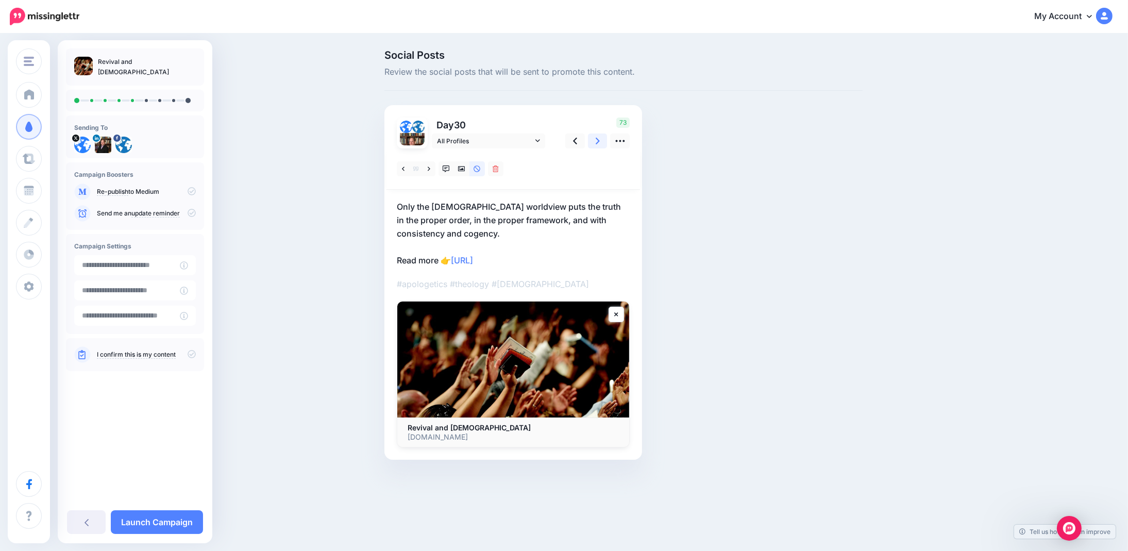
click at [596, 142] on icon at bounding box center [597, 140] width 4 height 11
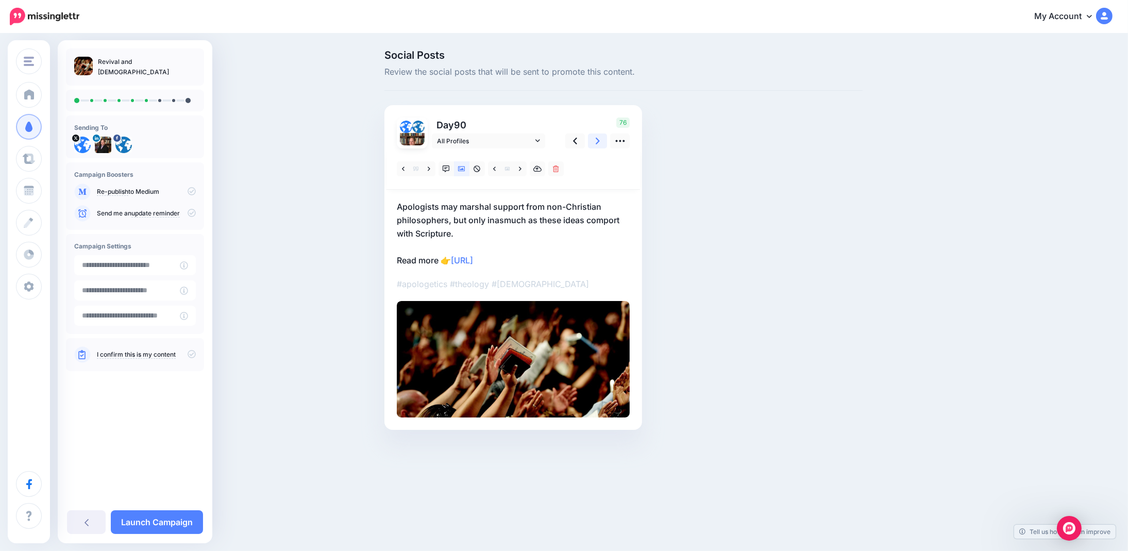
click at [597, 140] on icon at bounding box center [597, 140] width 4 height 11
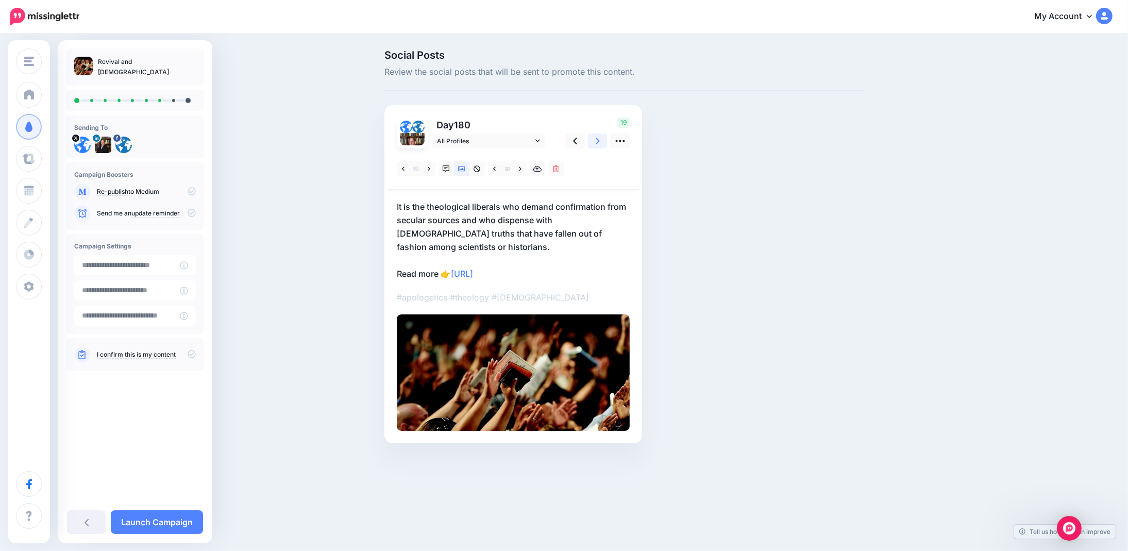
click at [595, 140] on icon at bounding box center [597, 140] width 4 height 11
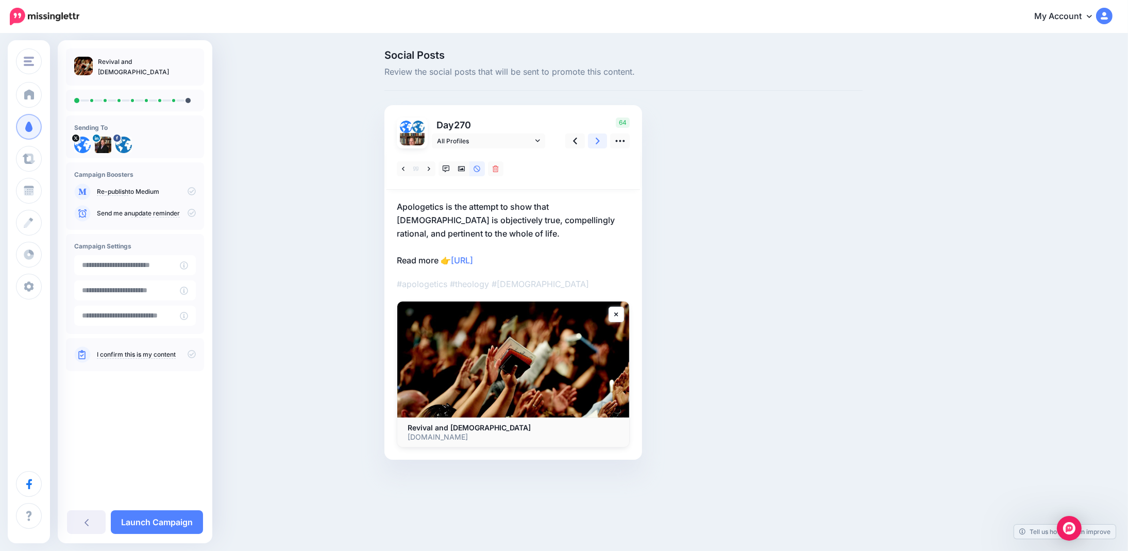
click at [593, 141] on link at bounding box center [598, 140] width 20 height 15
click at [141, 522] on link "Launch Campaign" at bounding box center [157, 522] width 92 height 24
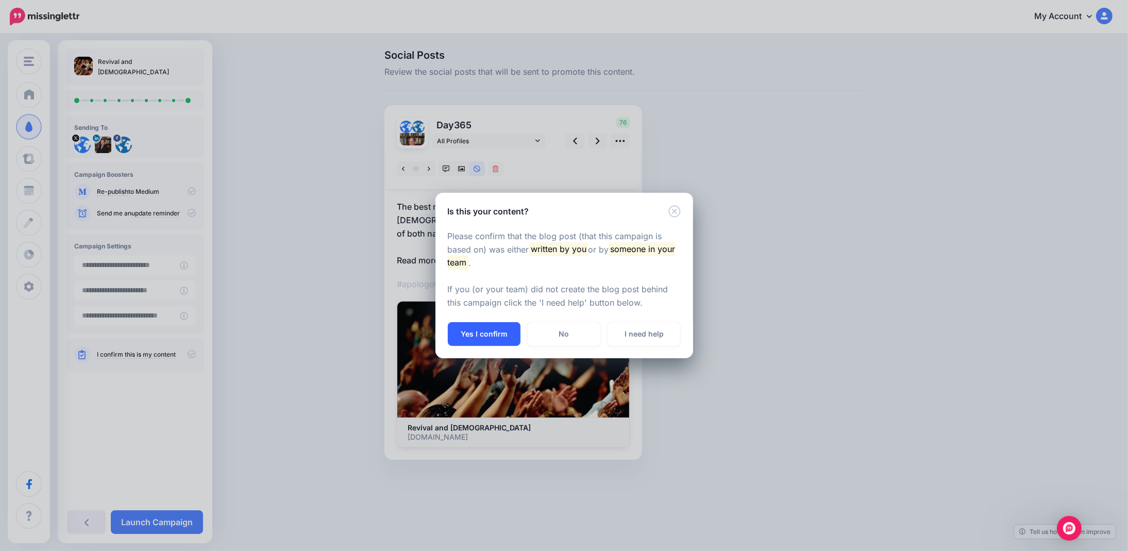
click at [470, 329] on button "Yes I confirm" at bounding box center [484, 334] width 73 height 24
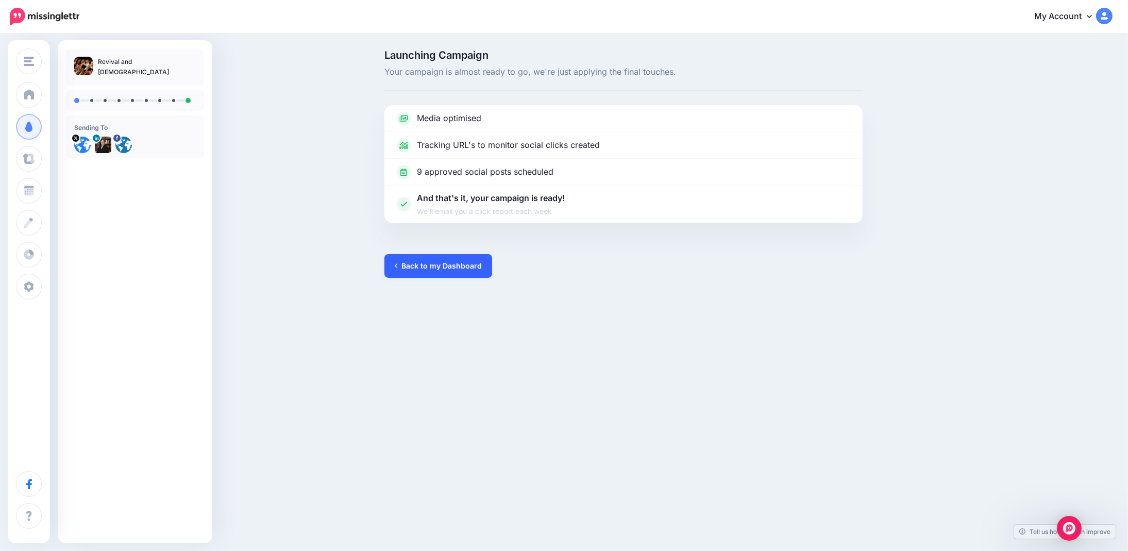
click at [419, 269] on link "Back to my Dashboard" at bounding box center [438, 266] width 108 height 24
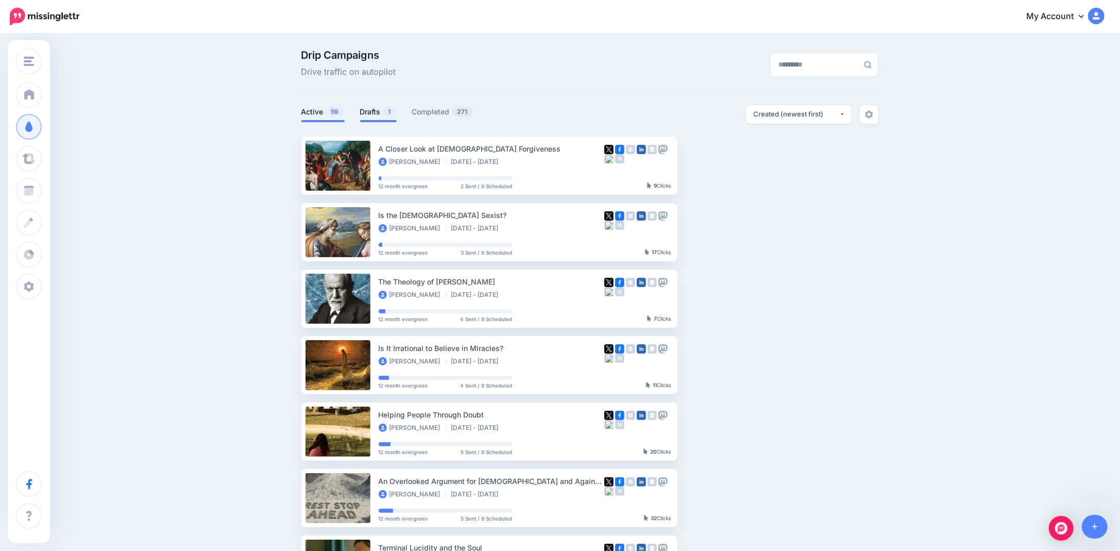
click at [371, 112] on link "Drafts 1" at bounding box center [378, 112] width 37 height 12
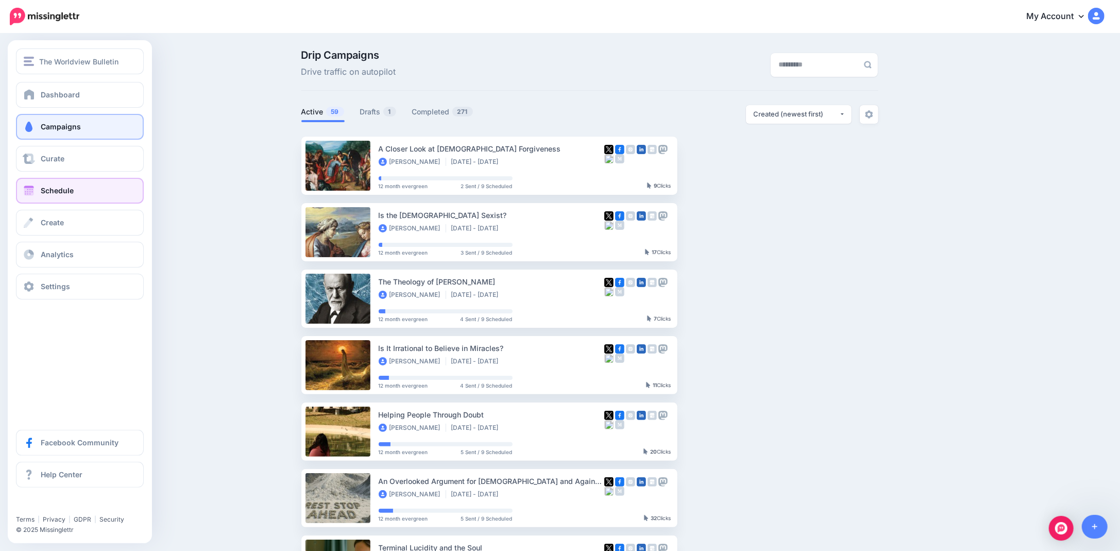
click at [43, 186] on span "Schedule" at bounding box center [57, 190] width 33 height 9
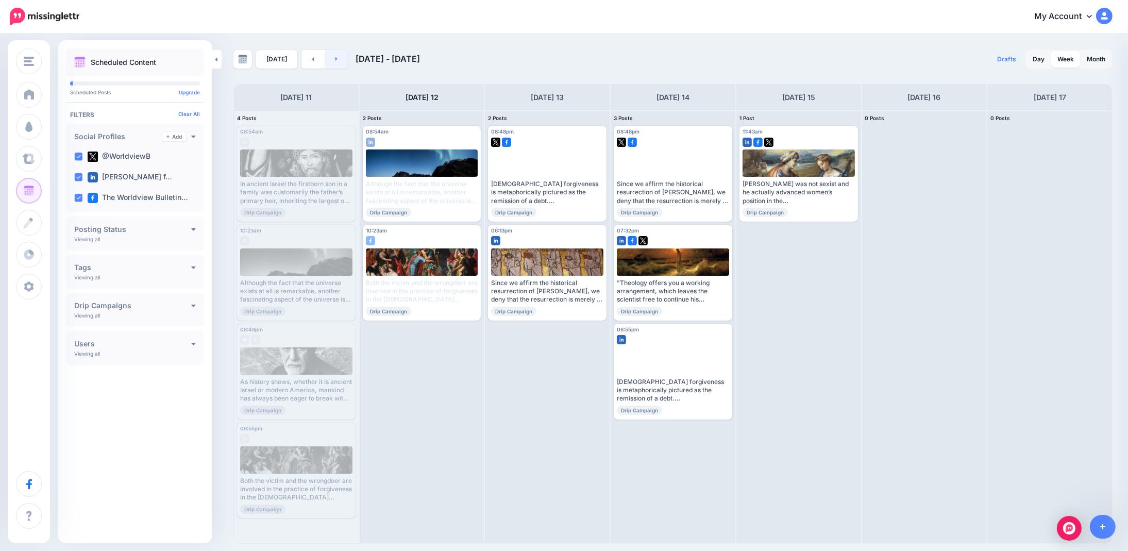
click at [343, 61] on link at bounding box center [336, 59] width 23 height 19
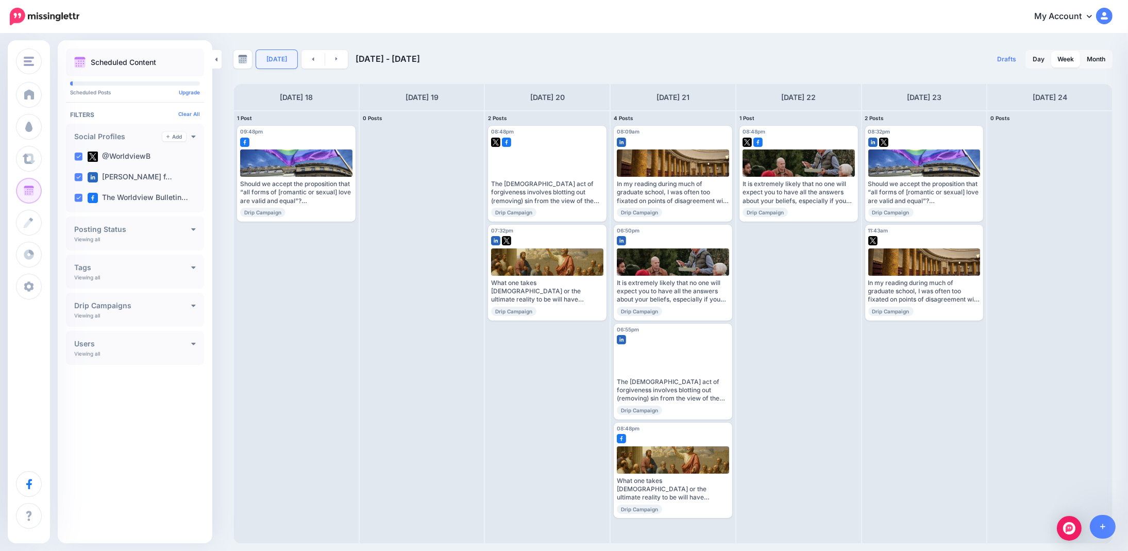
click at [279, 62] on link "[DATE]" at bounding box center [276, 59] width 41 height 19
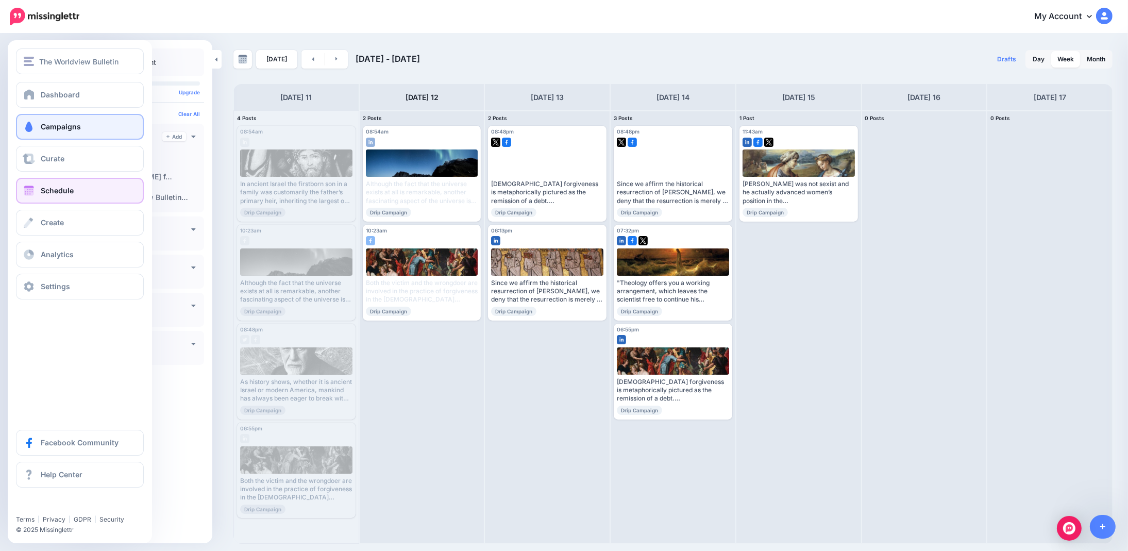
click at [54, 126] on span "Campaigns" at bounding box center [61, 126] width 40 height 9
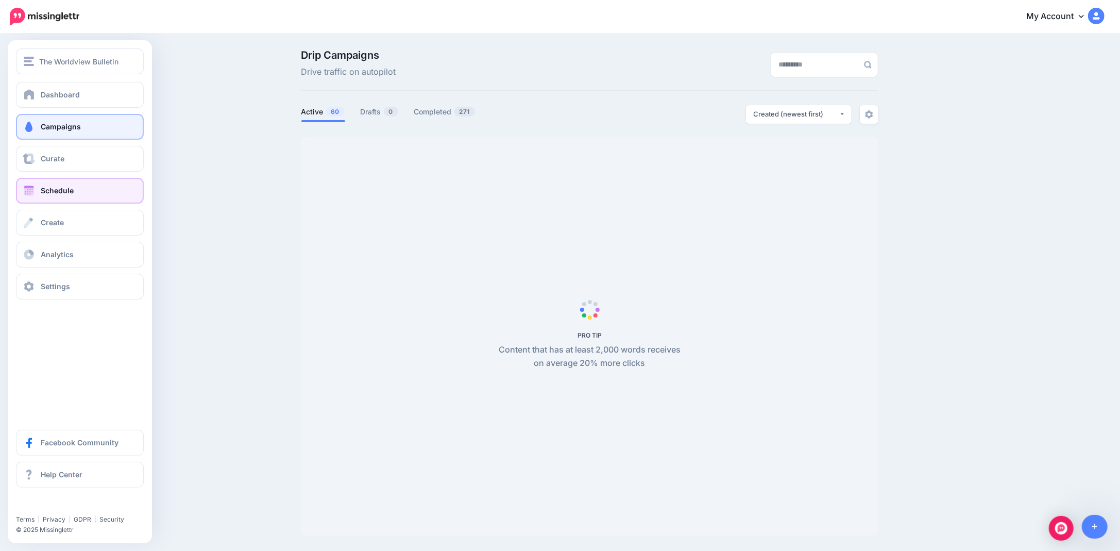
click at [56, 190] on span "Schedule" at bounding box center [57, 190] width 33 height 9
